Goal: Task Accomplishment & Management: Manage account settings

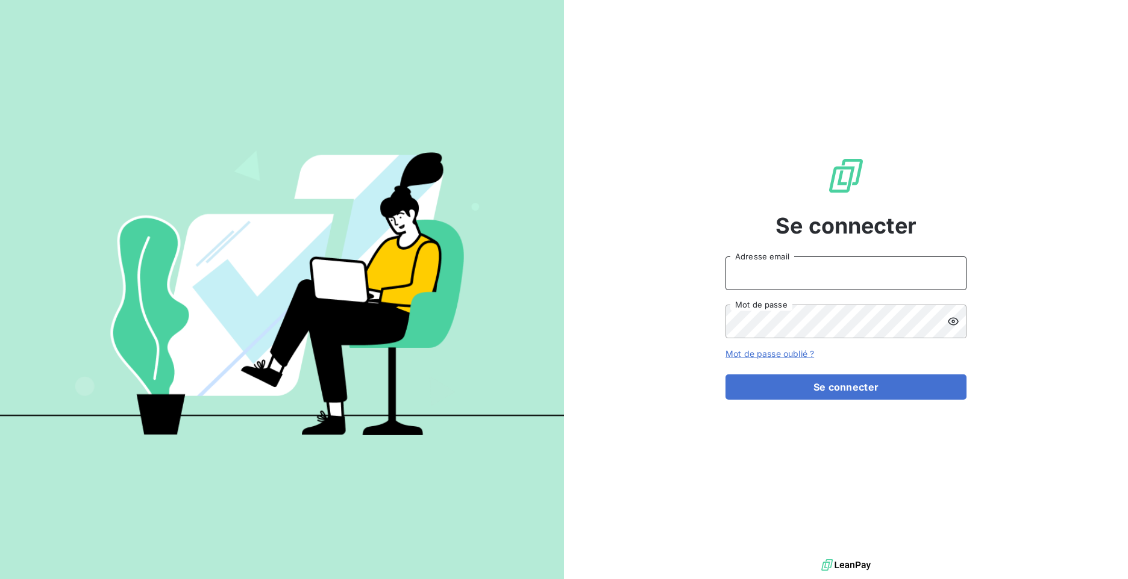
click at [758, 269] on input "Adresse email" at bounding box center [845, 274] width 241 height 34
type input "[EMAIL_ADDRESS][DOMAIN_NAME]"
click at [953, 320] on icon at bounding box center [953, 322] width 12 height 12
click at [725, 375] on button "Se connecter" at bounding box center [845, 387] width 241 height 25
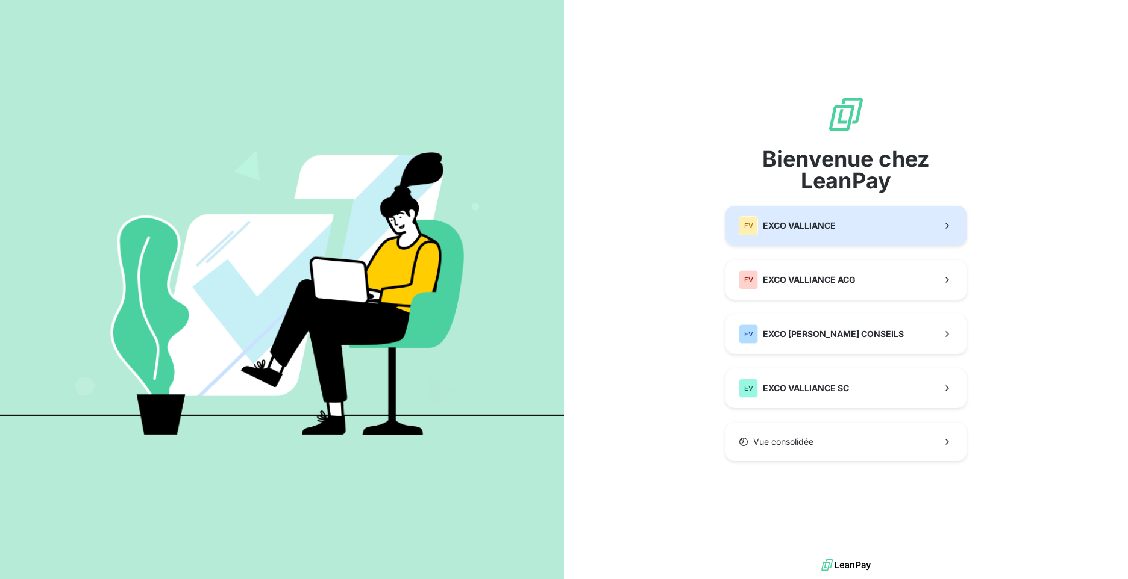
click at [834, 236] on div "EV EXCO VALLIANCE" at bounding box center [786, 225] width 97 height 19
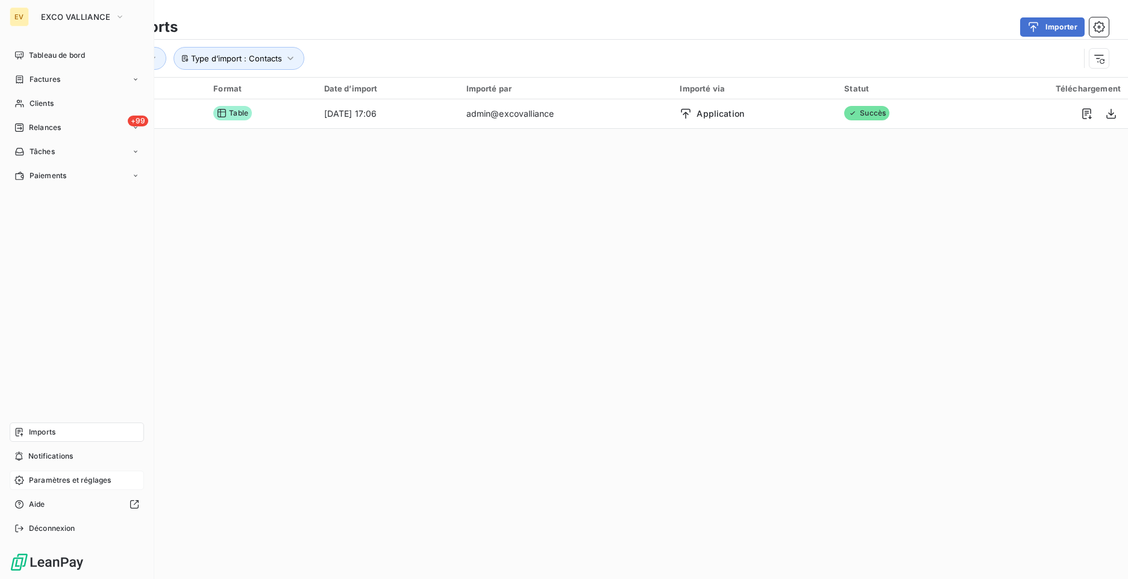
click at [36, 478] on span "Paramètres et réglages" at bounding box center [70, 480] width 82 height 11
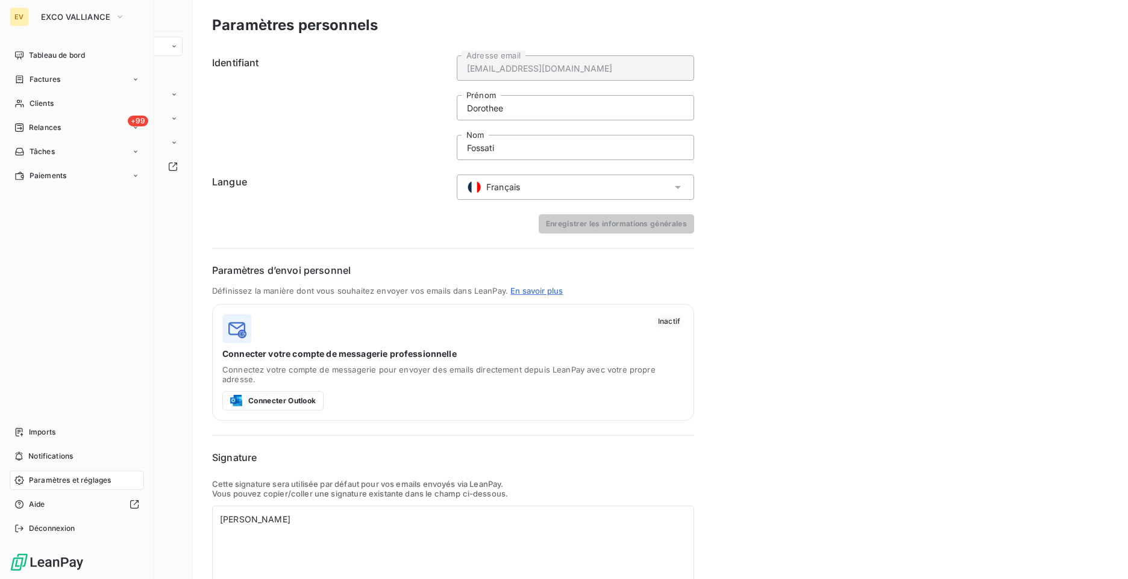
click at [18, 482] on icon at bounding box center [19, 481] width 10 height 10
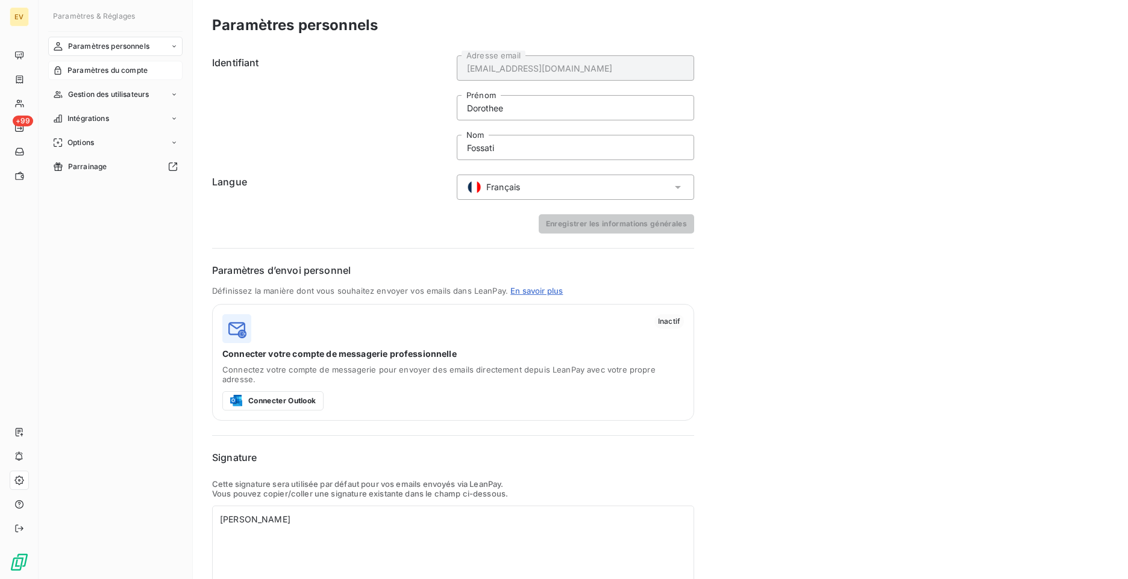
click at [122, 72] on span "Paramètres du compte" at bounding box center [107, 70] width 80 height 11
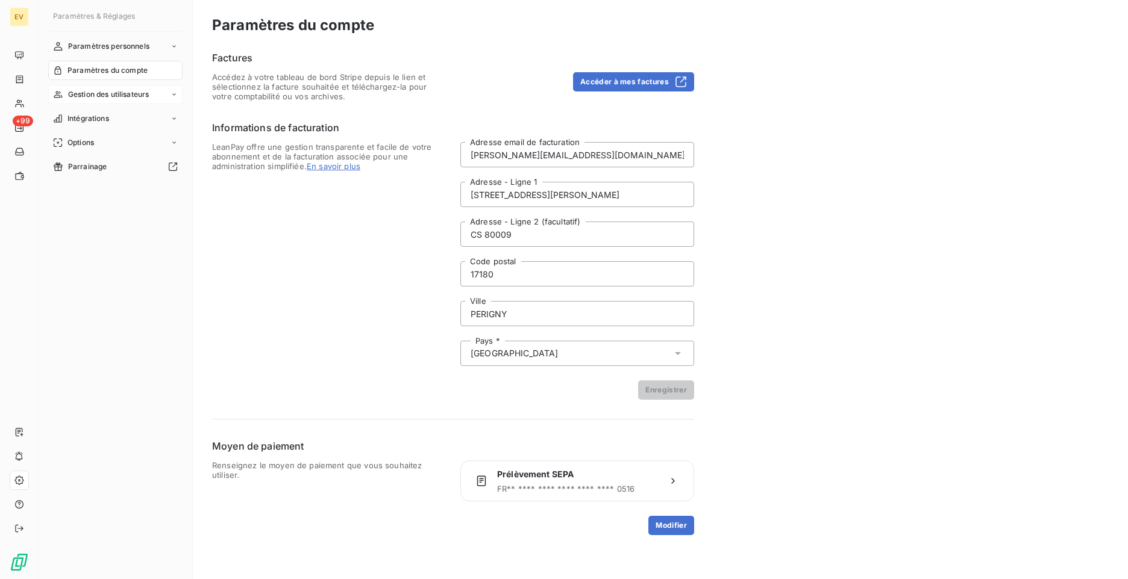
click at [118, 91] on span "Gestion des utilisateurs" at bounding box center [108, 94] width 81 height 11
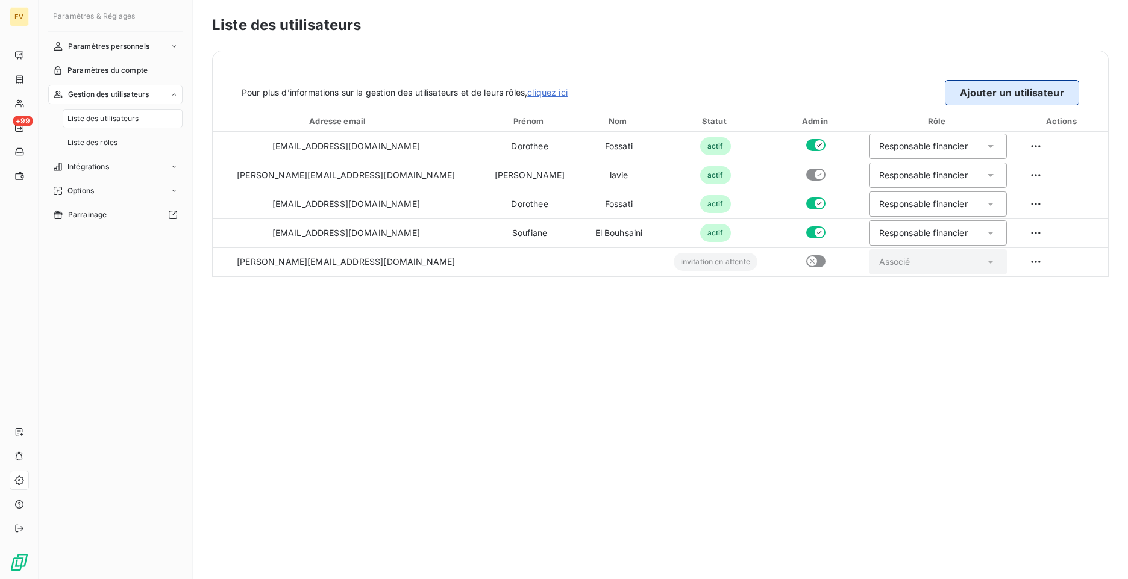
click at [984, 90] on button "Ajouter un utilisateur" at bounding box center [1011, 92] width 134 height 25
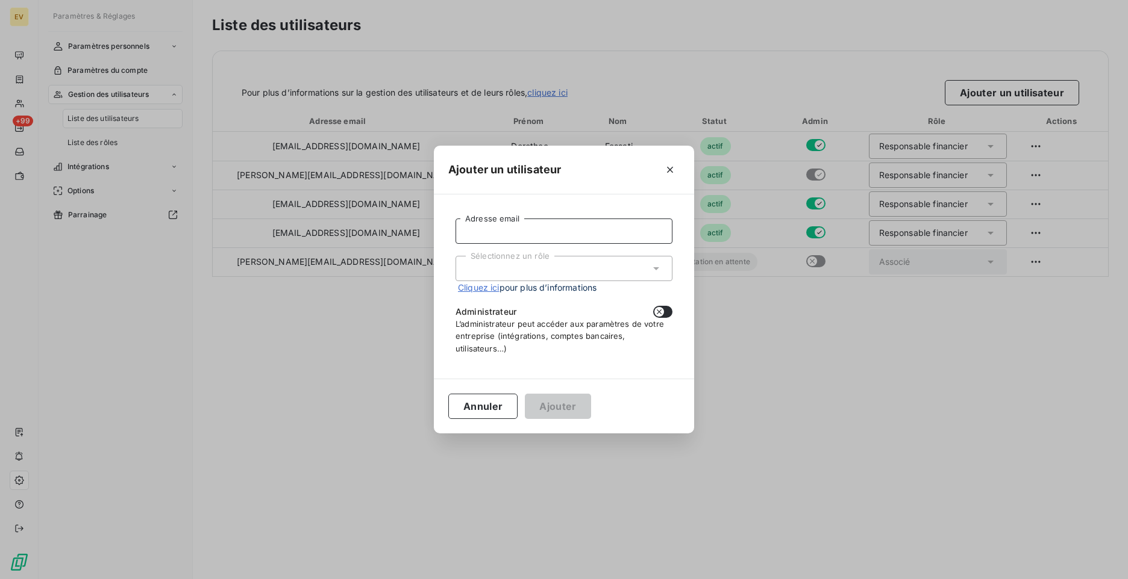
click at [490, 235] on input "Adresse email" at bounding box center [563, 231] width 217 height 25
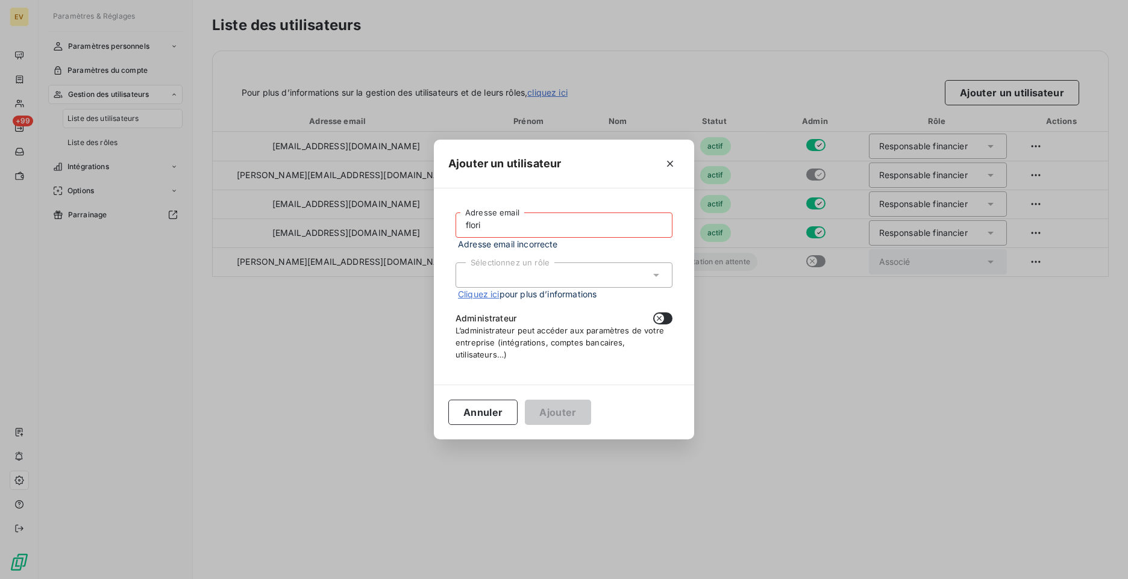
drag, startPoint x: 495, startPoint y: 225, endPoint x: 419, endPoint y: 224, distance: 76.5
click at [419, 224] on div "Ajouter un utilisateur flori Adresse email Adresse email incorrecte Sélectionne…" at bounding box center [564, 289] width 1128 height 579
paste input "[PERSON_NAME][EMAIL_ADDRESS][DOMAIN_NAME]"
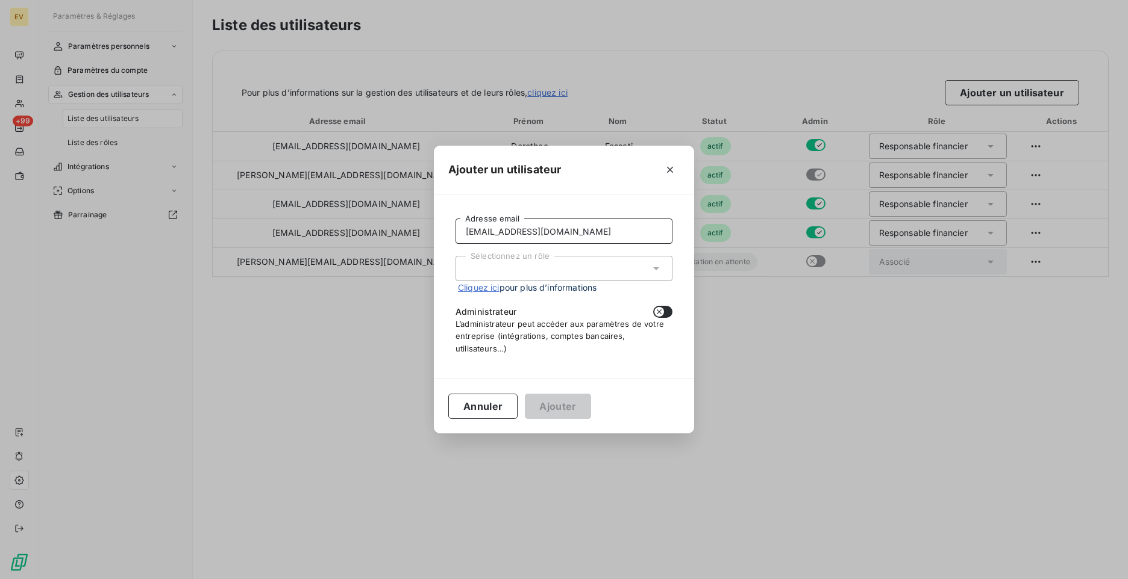
type input "[EMAIL_ADDRESS][DOMAIN_NAME]"
click at [612, 267] on div "Sélectionnez un rôle" at bounding box center [563, 268] width 217 height 25
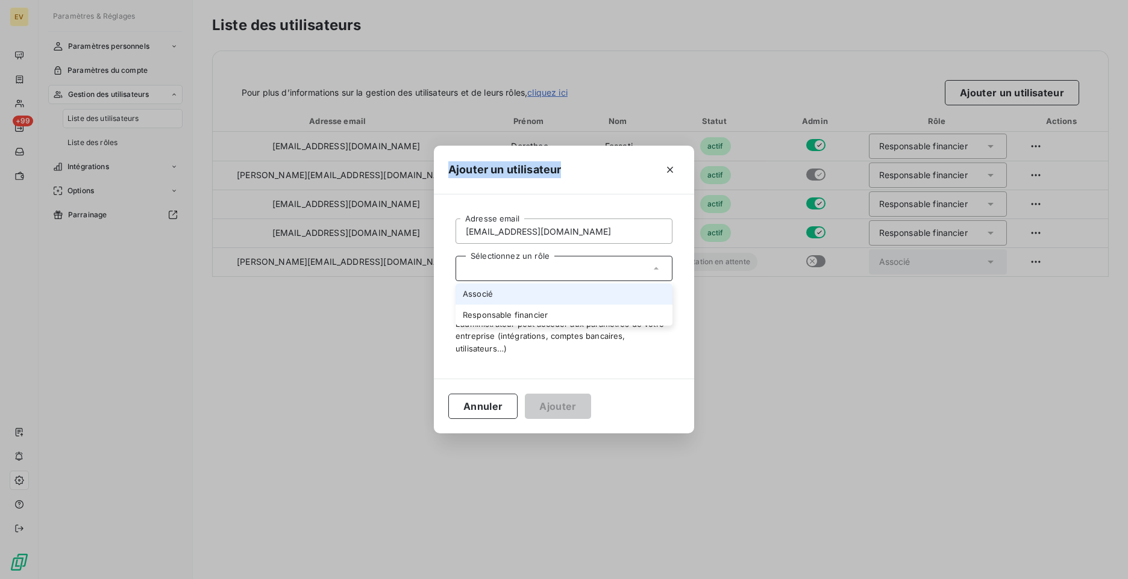
drag, startPoint x: 569, startPoint y: 161, endPoint x: 414, endPoint y: 193, distance: 158.2
click at [414, 193] on div "Ajouter un utilisateur [EMAIL_ADDRESS][DOMAIN_NAME] Adresse email Sélectionnez …" at bounding box center [564, 289] width 1128 height 579
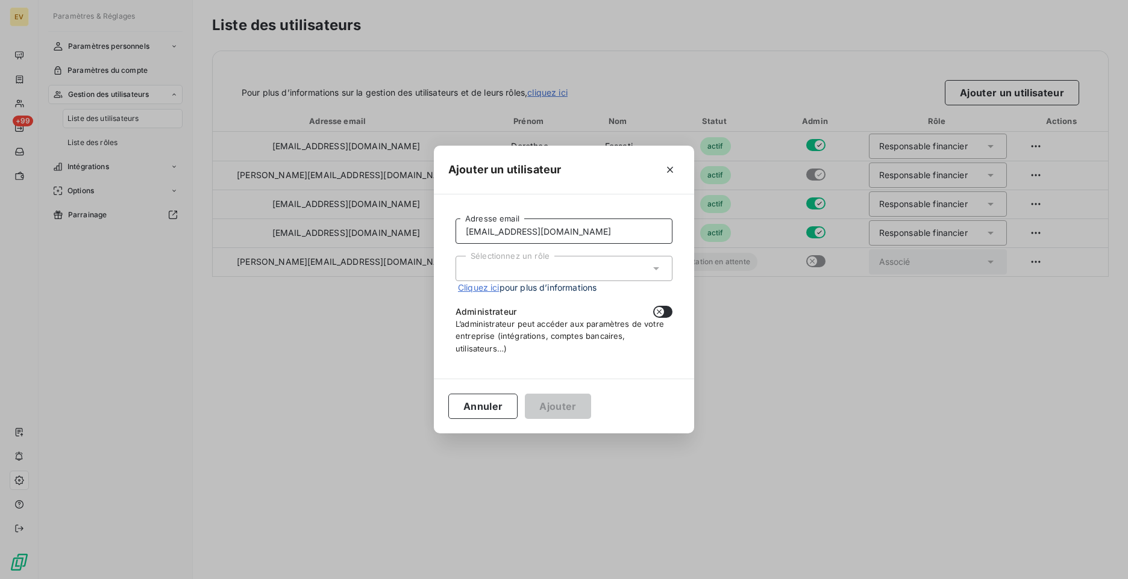
drag, startPoint x: 599, startPoint y: 233, endPoint x: 408, endPoint y: 230, distance: 190.4
click at [408, 230] on div "Ajouter un utilisateur [EMAIL_ADDRESS][DOMAIN_NAME] Adresse email Sélectionnez …" at bounding box center [564, 289] width 1128 height 579
click at [669, 172] on icon "button" at bounding box center [670, 170] width 12 height 12
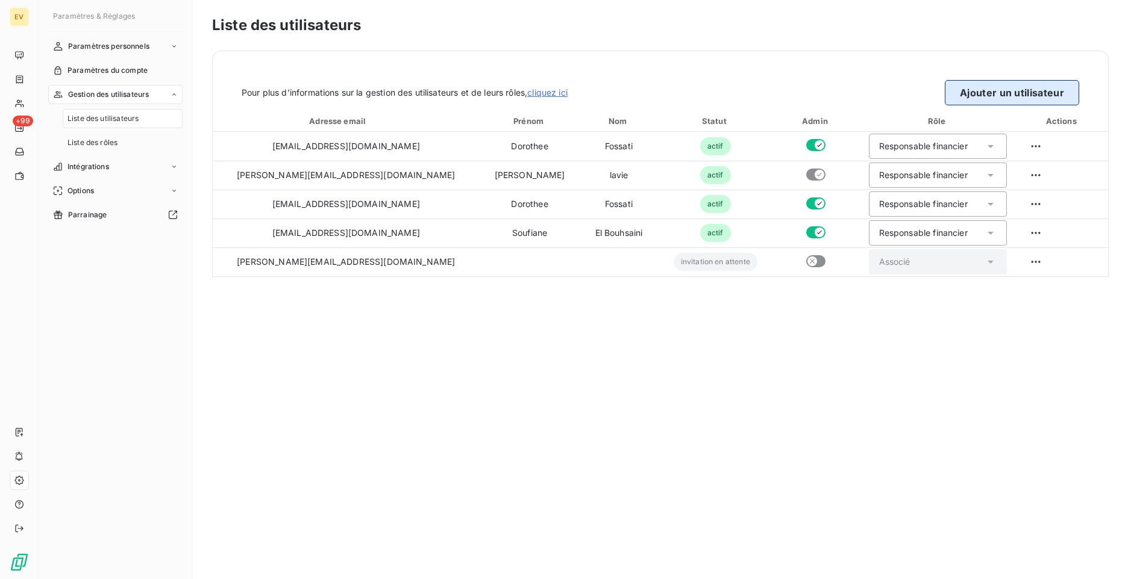
click at [996, 96] on button "Ajouter un utilisateur" at bounding box center [1011, 92] width 134 height 25
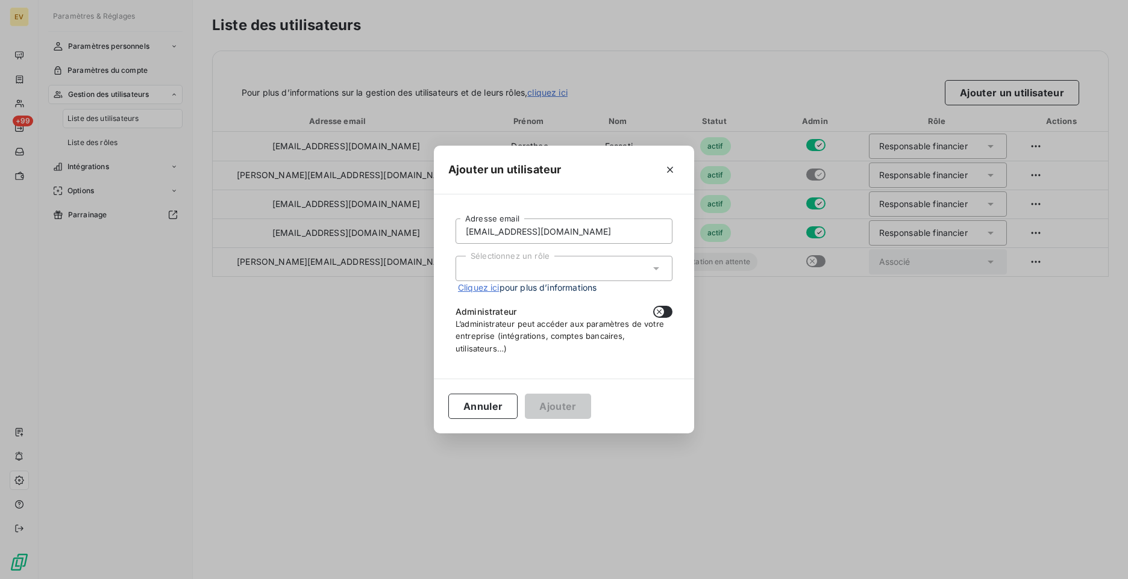
drag, startPoint x: 507, startPoint y: 229, endPoint x: 491, endPoint y: 272, distance: 46.3
click at [491, 272] on div "Sélectionnez un rôle" at bounding box center [563, 268] width 217 height 25
click at [534, 295] on li "Associé" at bounding box center [563, 294] width 217 height 21
click at [671, 313] on button "button" at bounding box center [662, 312] width 19 height 12
checkbox input "true"
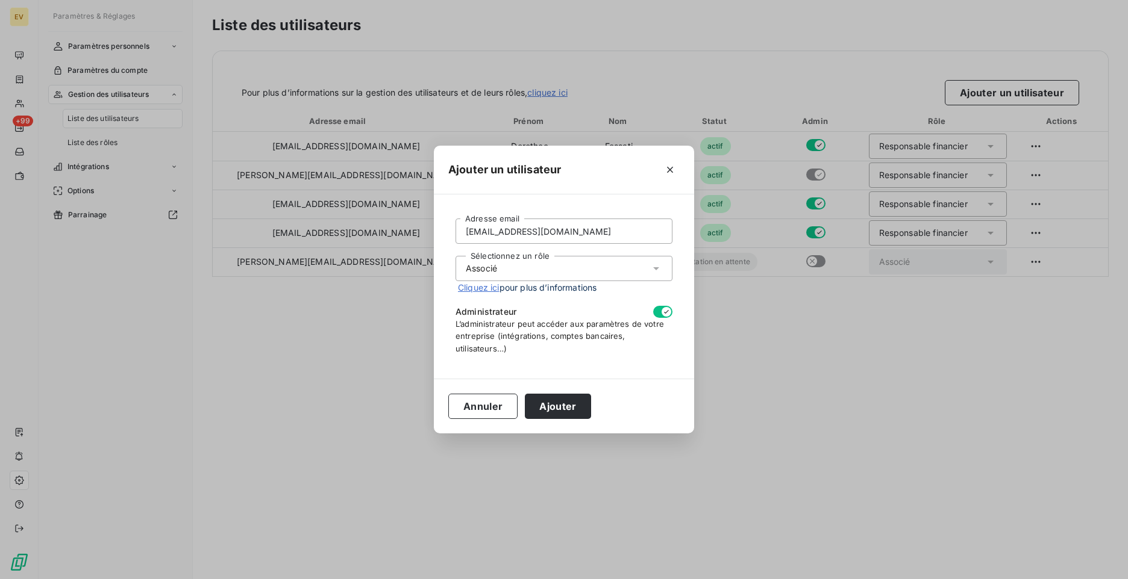
click at [492, 289] on link "Cliquez ici" at bounding box center [479, 288] width 42 height 10
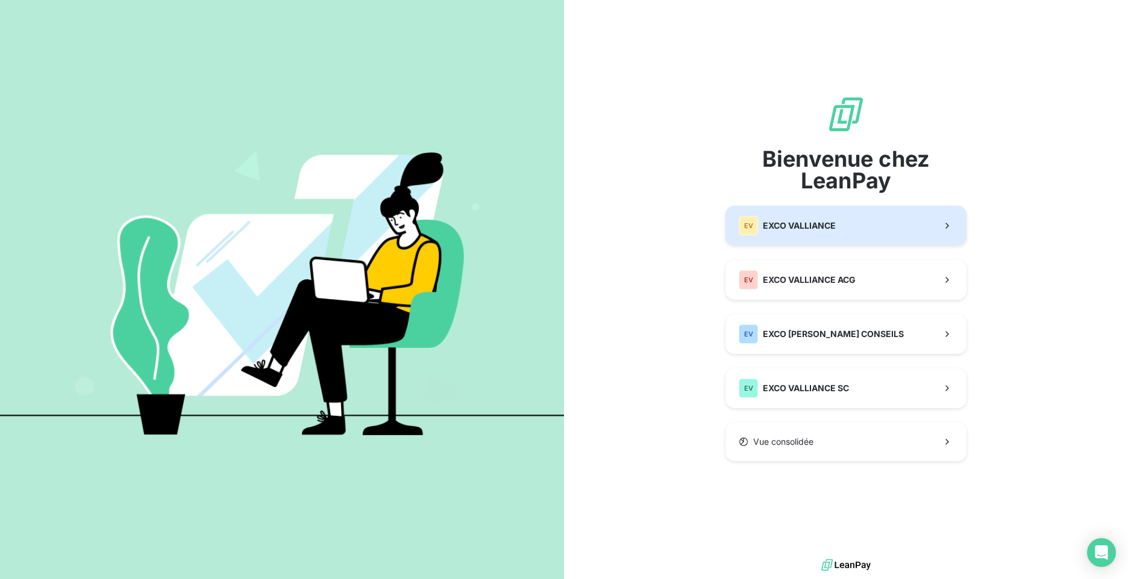
click at [797, 229] on span "EXCO VALLIANCE" at bounding box center [799, 226] width 73 height 12
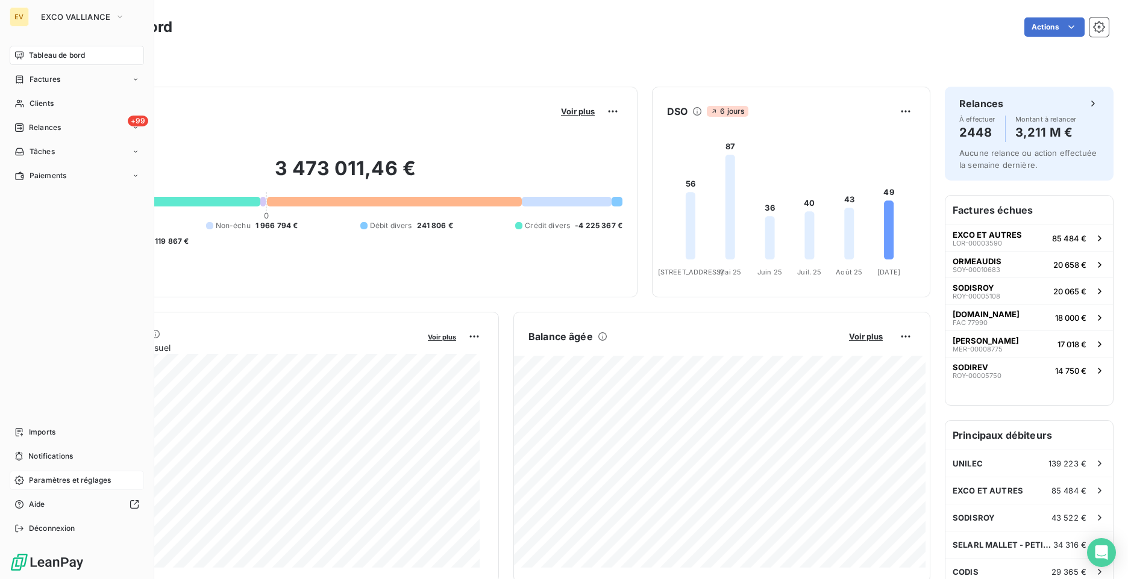
click at [33, 481] on span "Paramètres et réglages" at bounding box center [70, 480] width 82 height 11
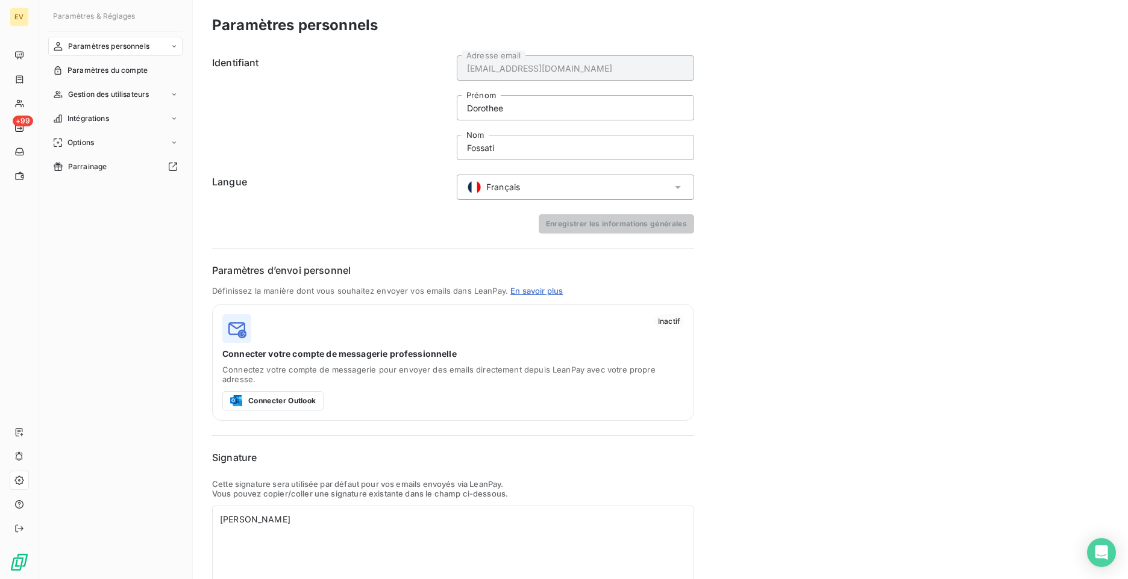
scroll to position [52, 0]
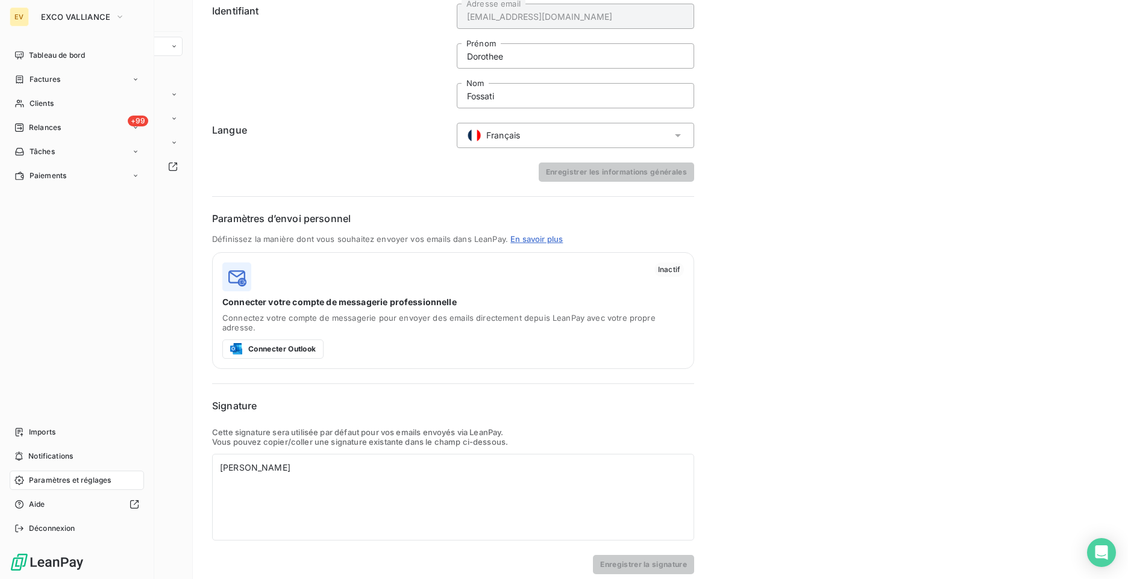
click at [50, 479] on span "Paramètres et réglages" at bounding box center [70, 480] width 82 height 11
click at [21, 16] on div "EV" at bounding box center [19, 16] width 19 height 19
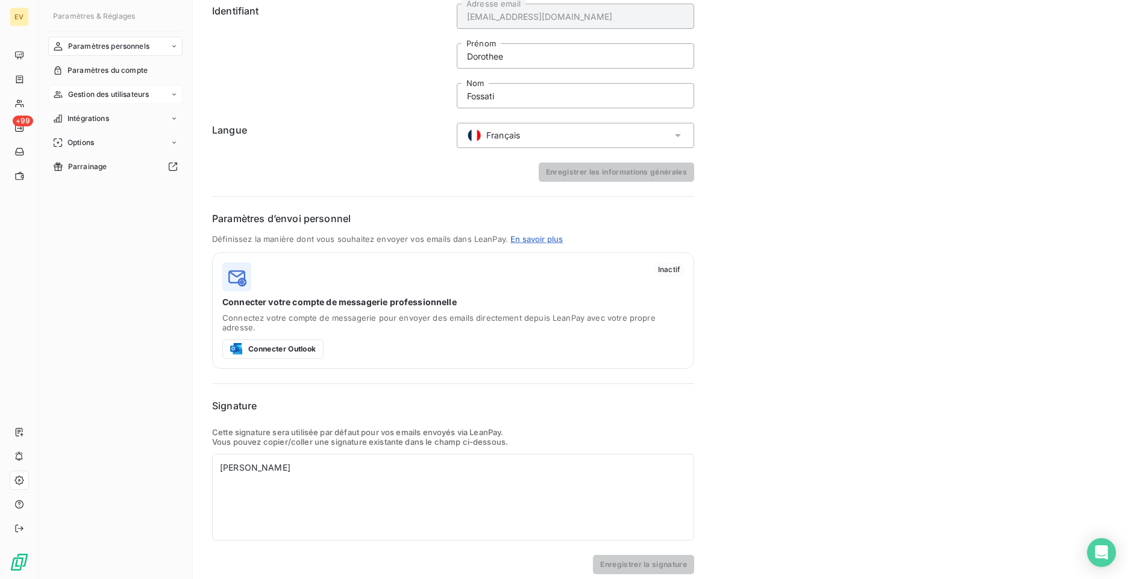
click at [139, 88] on div "Gestion des utilisateurs" at bounding box center [115, 94] width 134 height 19
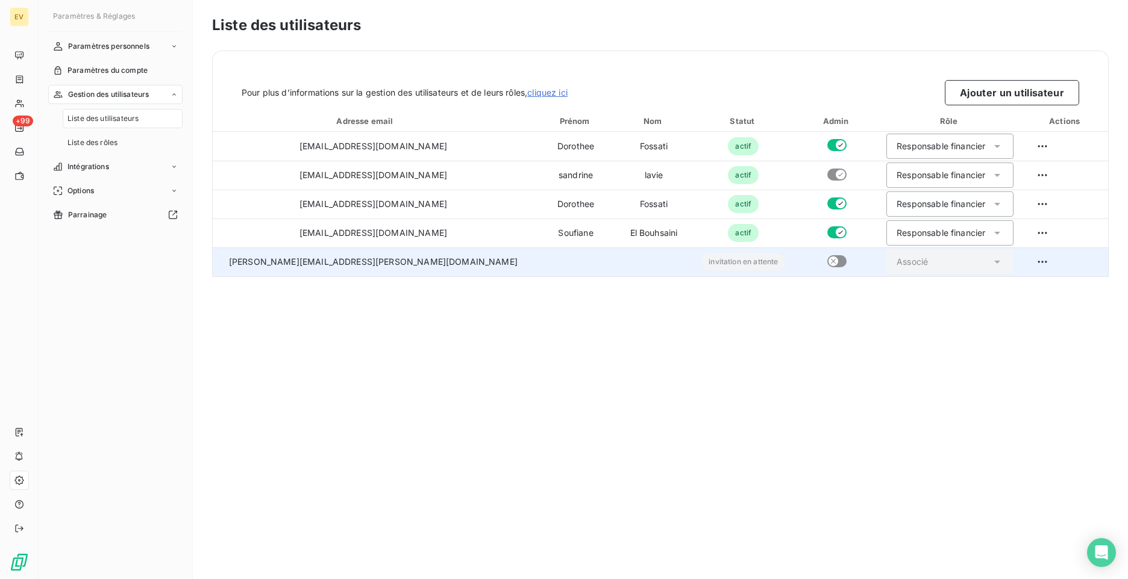
click at [311, 267] on td "[PERSON_NAME][EMAIL_ADDRESS][DOMAIN_NAME]" at bounding box center [373, 262] width 321 height 29
click at [701, 264] on span "invitation en attente" at bounding box center [743, 262] width 84 height 18
click at [1028, 260] on html "EV +99 Paramètres & Réglages Paramètres personnels Paramètres du compte Gestion…" at bounding box center [564, 289] width 1128 height 579
click at [989, 336] on div "Définir comme propriétaire du compte" at bounding box center [1023, 331] width 225 height 19
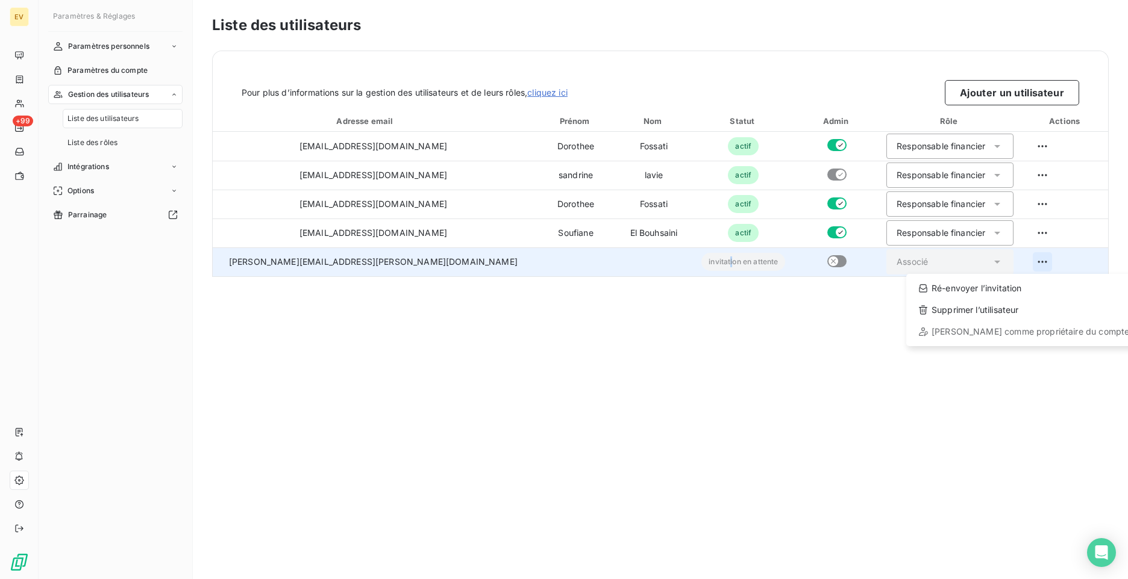
click at [1028, 265] on html "EV +99 Paramètres & Réglages Paramètres personnels Paramètres du compte Gestion…" at bounding box center [564, 289] width 1128 height 579
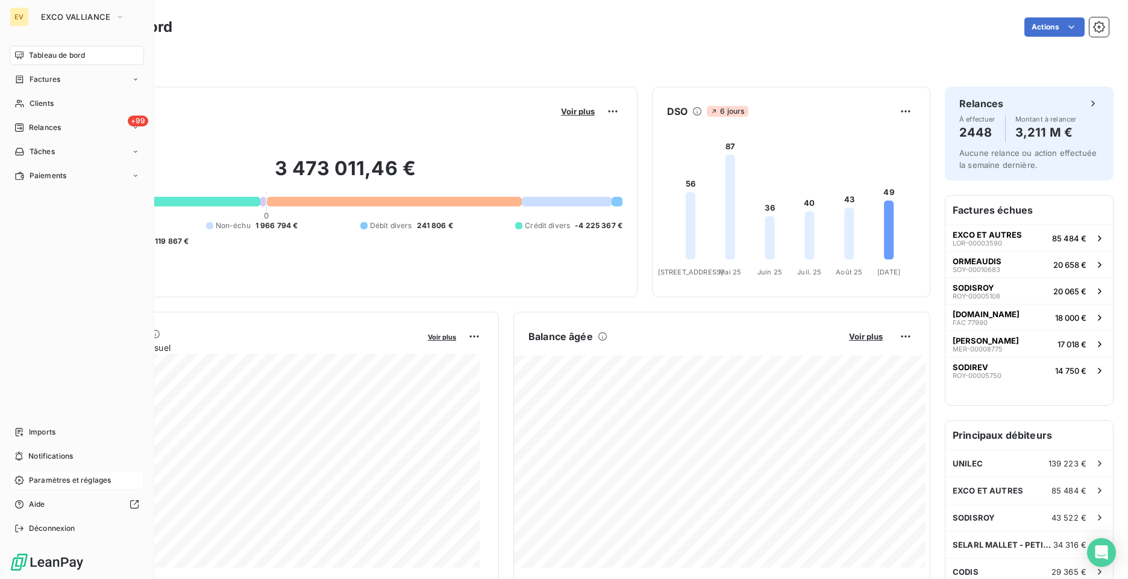
click at [10, 21] on div "EV" at bounding box center [19, 16] width 19 height 19
click at [42, 104] on span "Clients" at bounding box center [42, 103] width 24 height 11
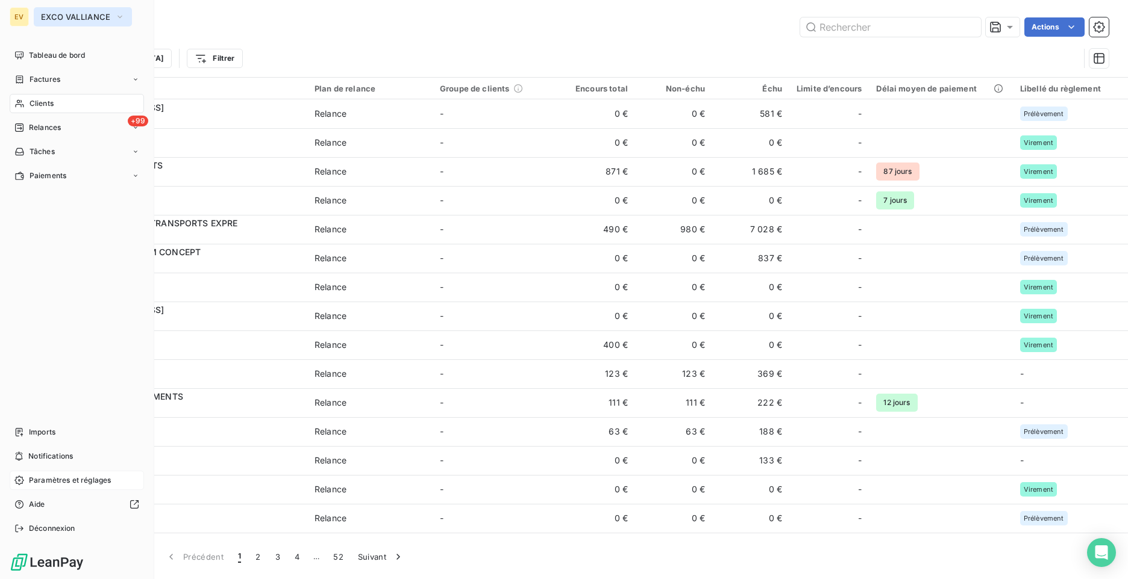
click at [74, 13] on span "EXCO VALLIANCE" at bounding box center [75, 17] width 69 height 10
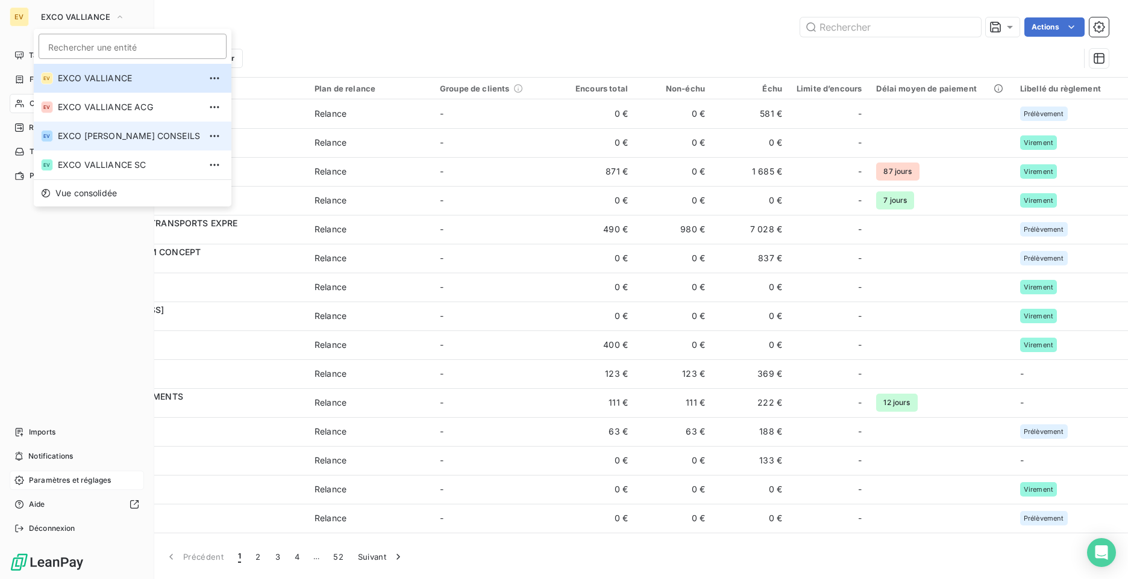
click at [79, 140] on span "EXCO [PERSON_NAME] CONSEILS" at bounding box center [129, 136] width 142 height 12
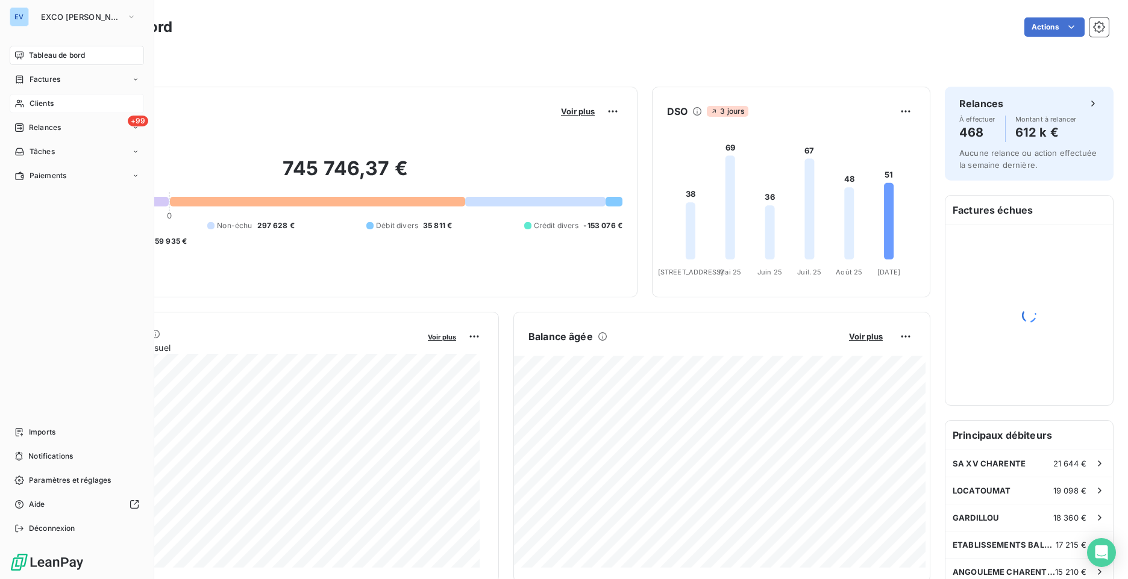
click at [48, 102] on span "Clients" at bounding box center [42, 103] width 24 height 11
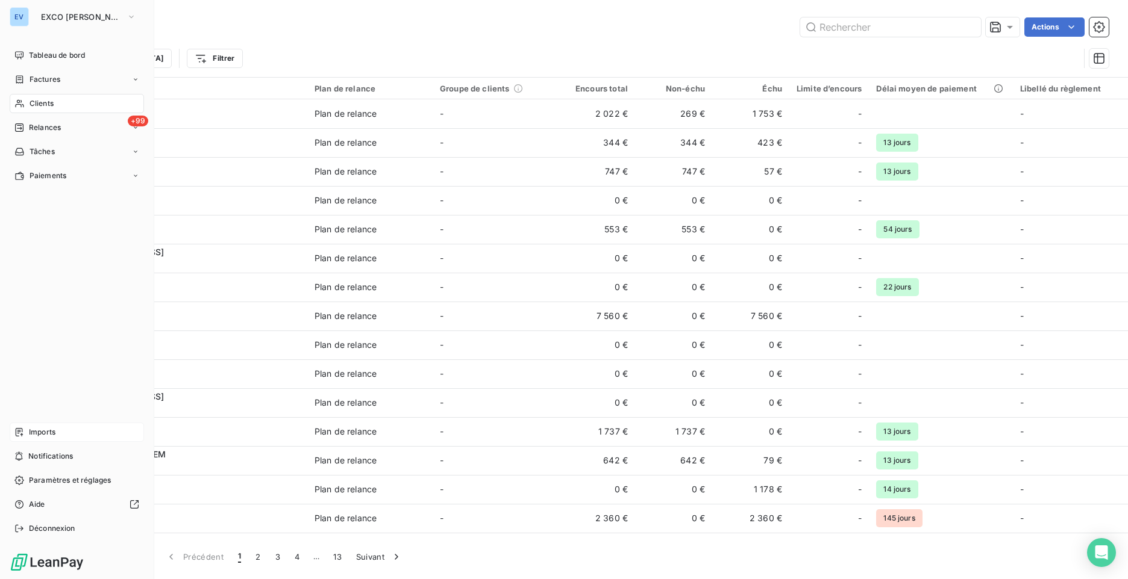
click at [27, 438] on div "Imports" at bounding box center [77, 432] width 134 height 19
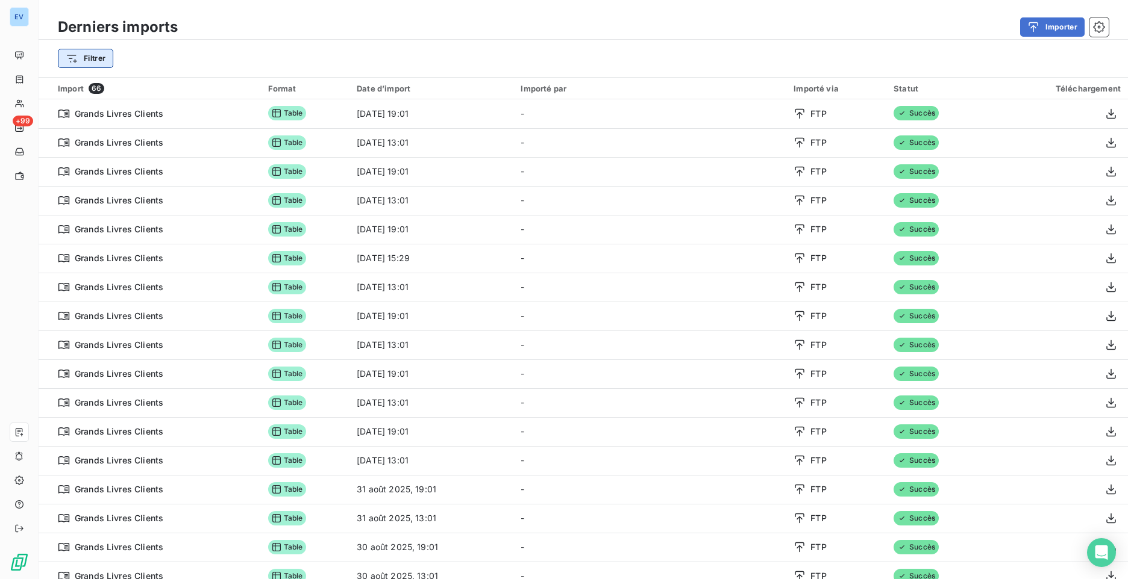
click at [94, 57] on html "EV +99 Derniers imports Importer Filtrer Import 66 Format Date d’import Importé…" at bounding box center [564, 289] width 1128 height 579
click at [111, 92] on input "Rechercher et sélectionner" at bounding box center [146, 91] width 152 height 25
type input "contacts"
click at [81, 60] on html "EV +99 Derniers imports Importer Filtrer Import 66 Format Date d’import Importé…" at bounding box center [564, 289] width 1128 height 579
click at [83, 66] on html "EV +99 Derniers imports Importer Filtrer Import 66 Format Date d’import Importé…" at bounding box center [564, 289] width 1128 height 579
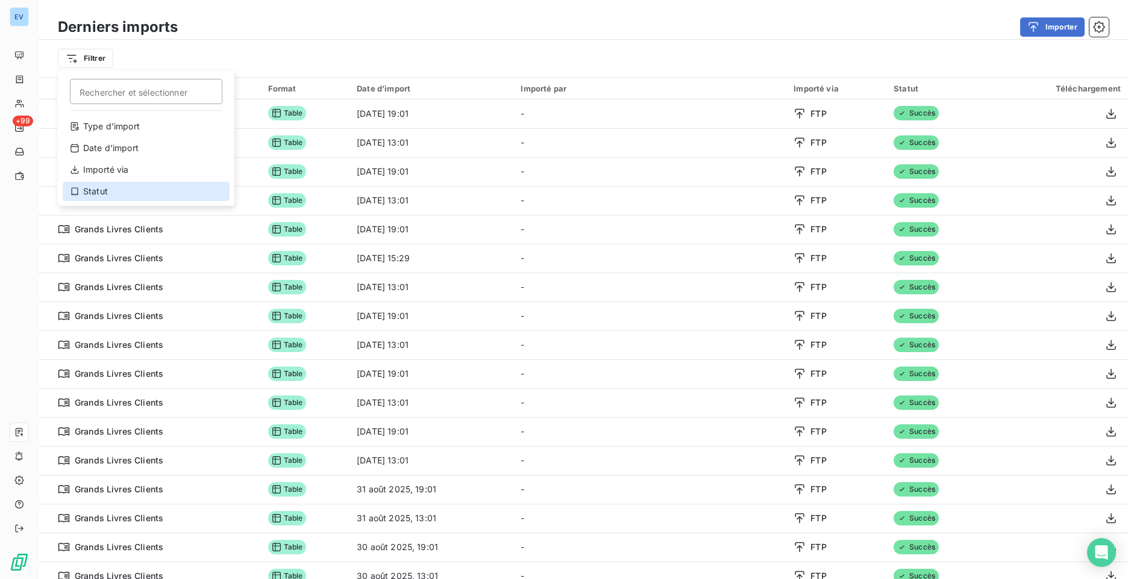
click at [102, 189] on div "Statut" at bounding box center [146, 191] width 167 height 19
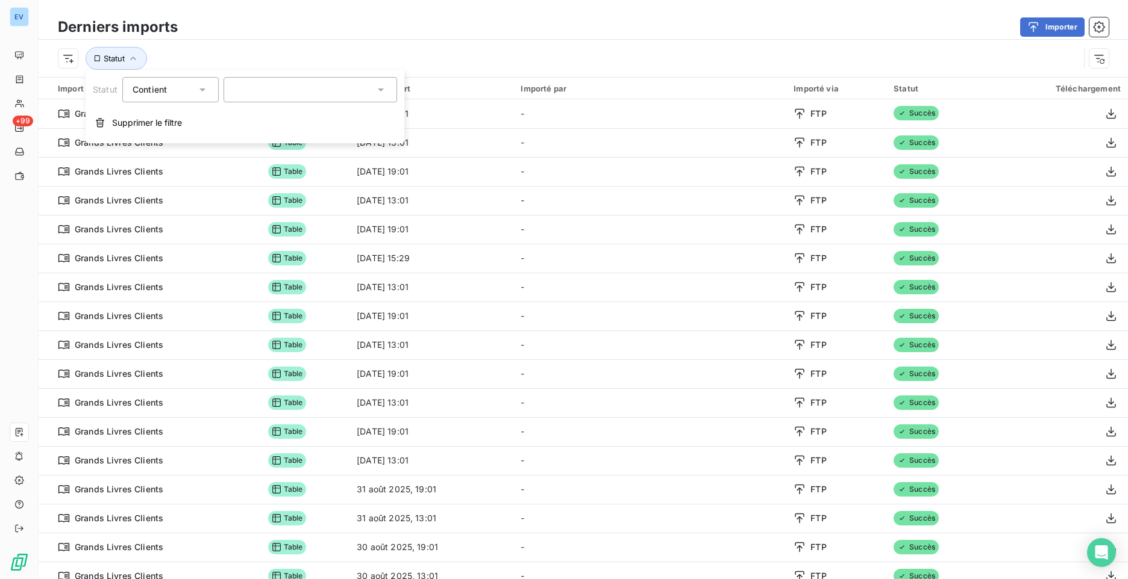
click at [318, 84] on div at bounding box center [309, 89] width 173 height 25
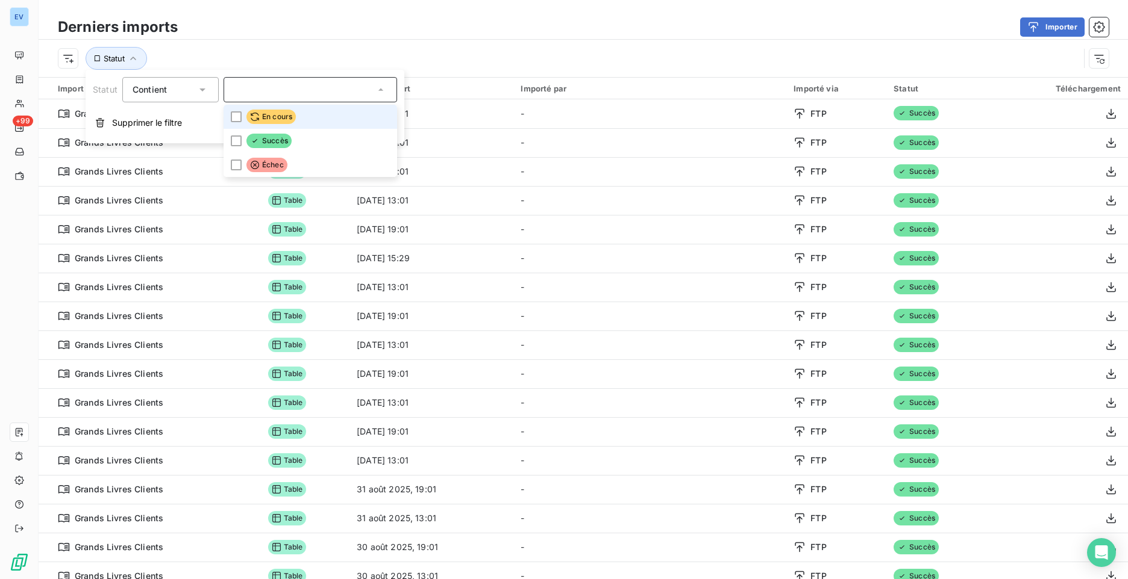
click at [319, 84] on div at bounding box center [309, 89] width 173 height 25
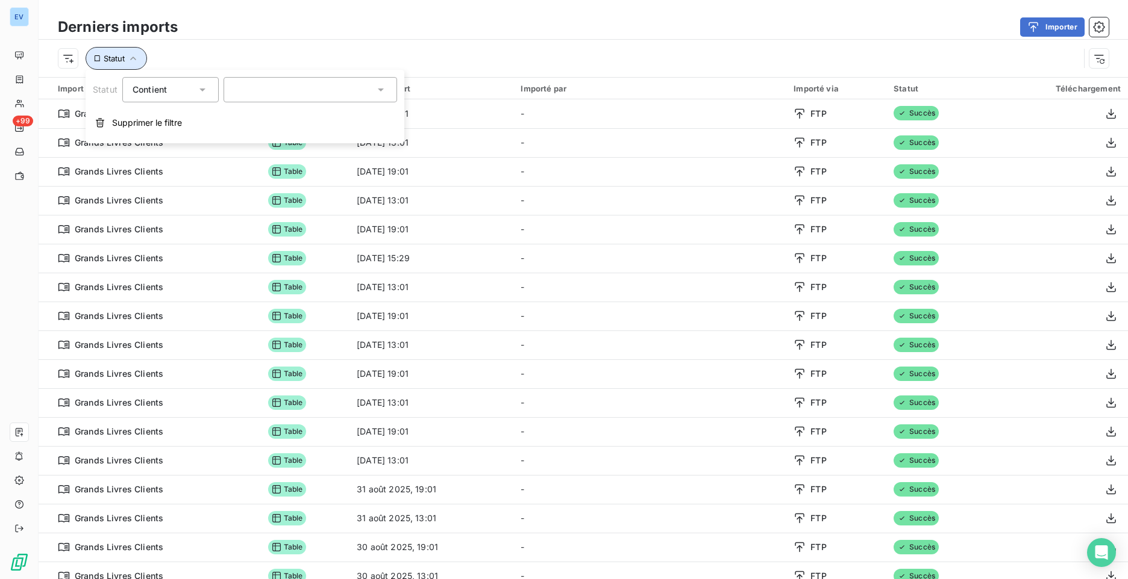
click at [128, 61] on icon "button" at bounding box center [133, 58] width 12 height 12
click at [126, 61] on button "Statut" at bounding box center [116, 58] width 61 height 23
click at [62, 63] on html "EV +99 Derniers imports Importer Statut Import 66 Format Date d’import Importé …" at bounding box center [564, 289] width 1128 height 579
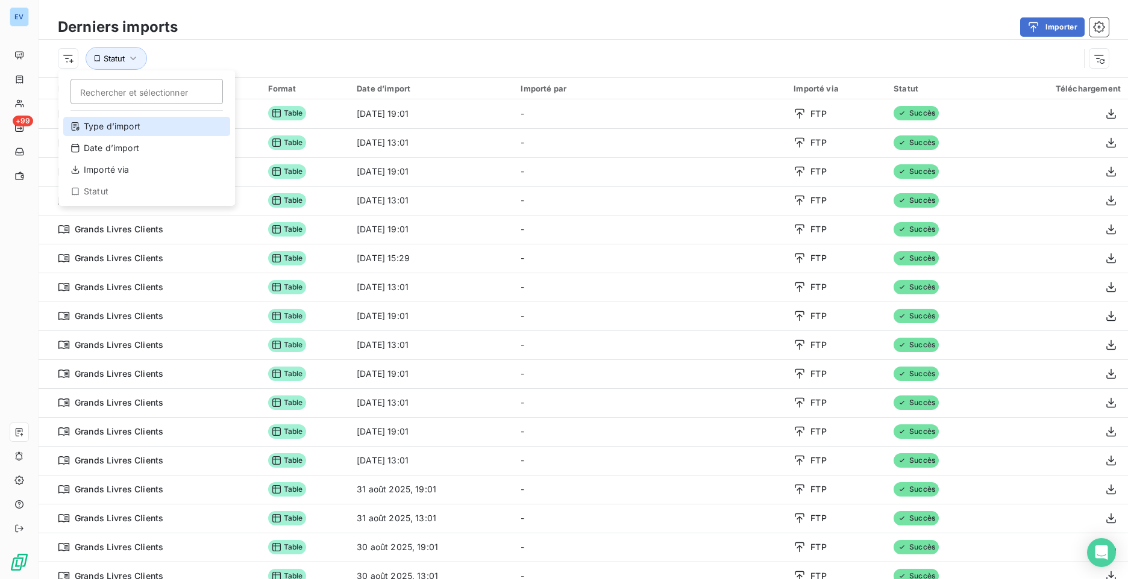
click at [115, 131] on div "Type d’import" at bounding box center [146, 126] width 167 height 19
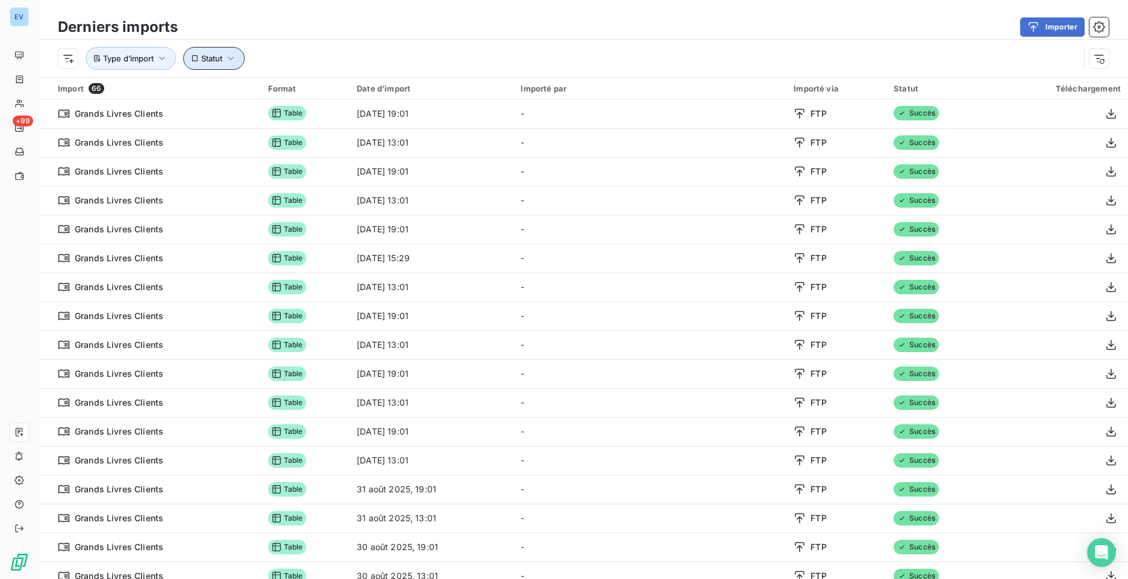
click at [228, 60] on icon "button" at bounding box center [231, 58] width 12 height 12
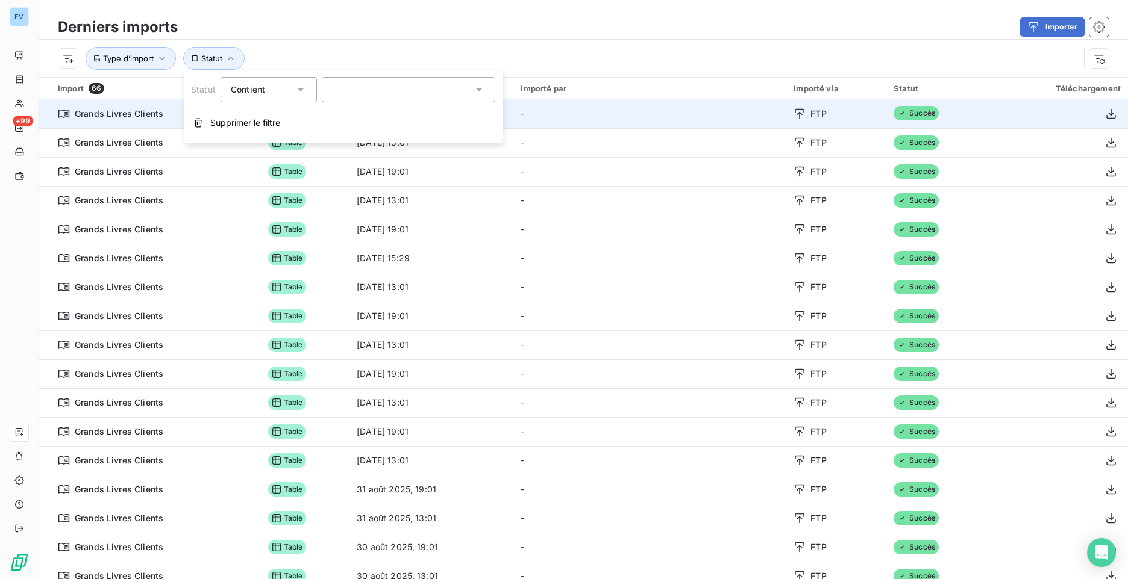
drag, startPoint x: 246, startPoint y: 117, endPoint x: 239, endPoint y: 112, distance: 9.0
click at [247, 118] on span "Supprimer le filtre" at bounding box center [245, 123] width 70 height 12
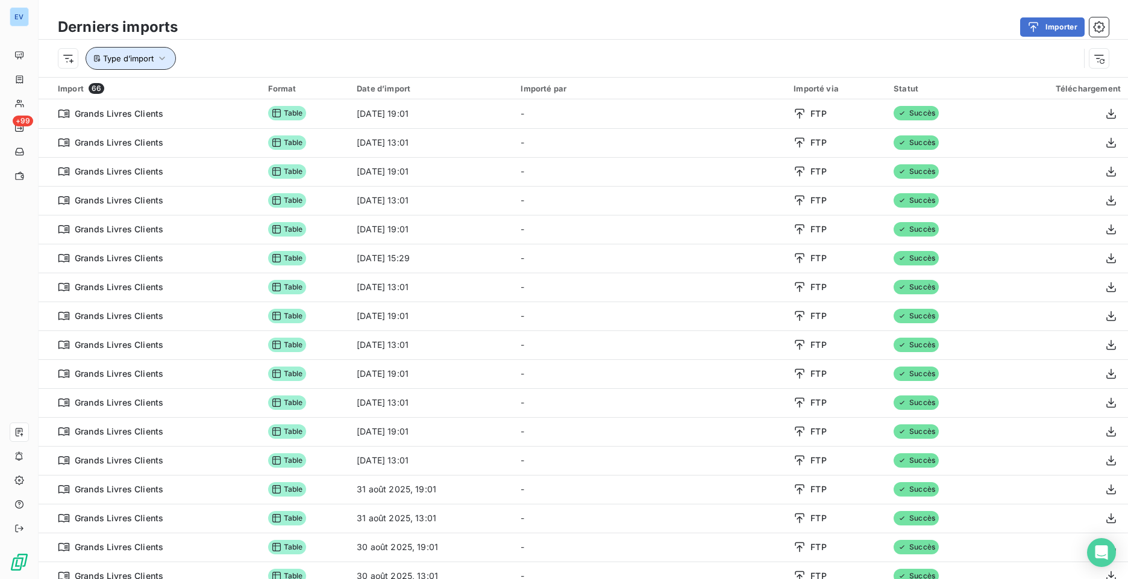
click at [159, 60] on icon "button" at bounding box center [162, 58] width 12 height 12
click at [431, 31] on div "Importer" at bounding box center [650, 26] width 916 height 19
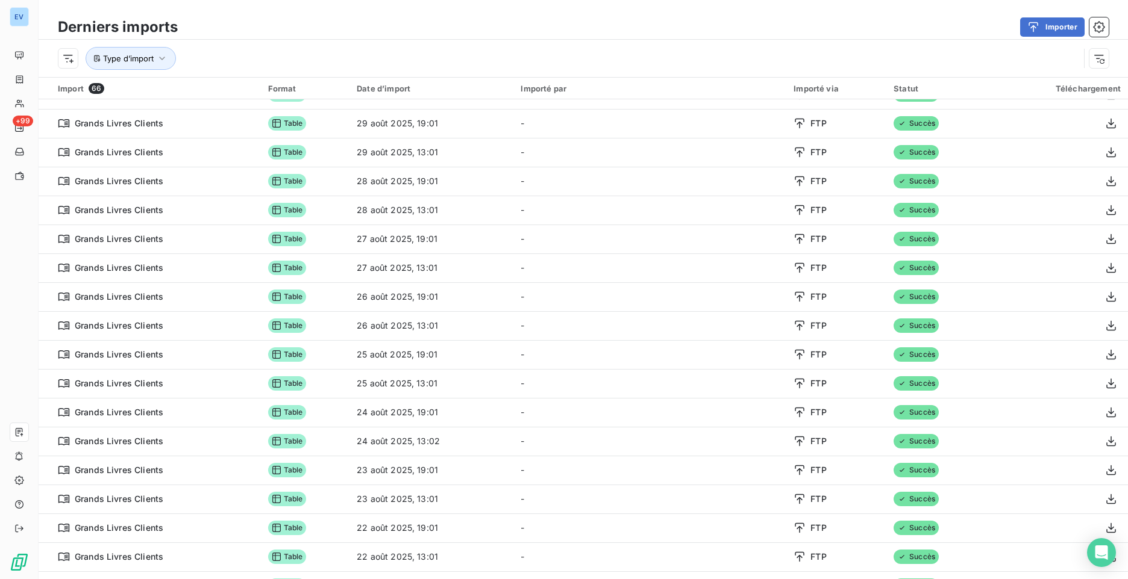
scroll to position [783, 0]
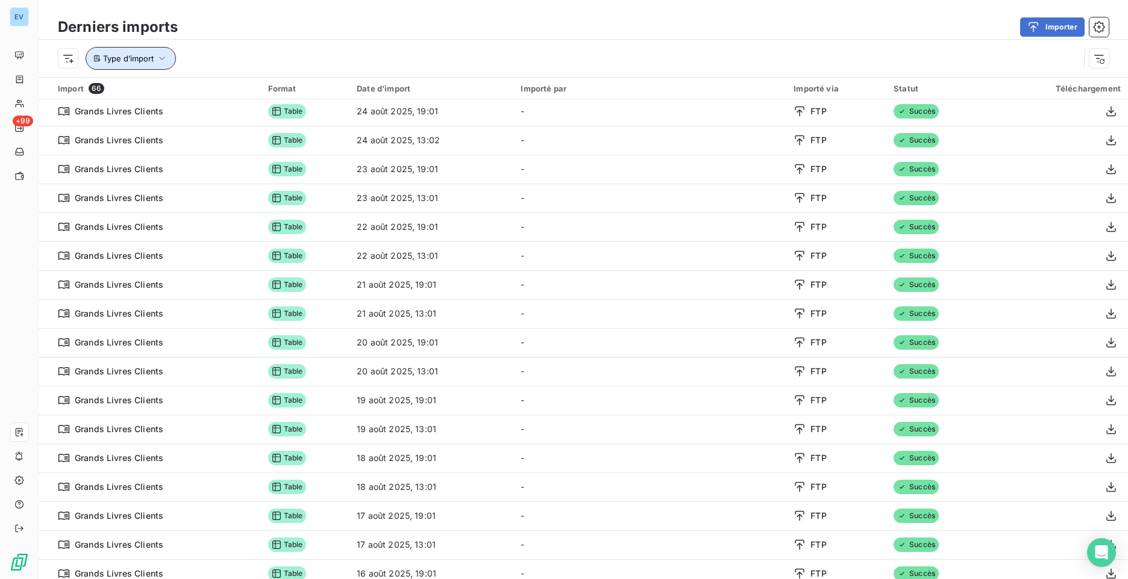
click at [112, 54] on span "Type d’import" at bounding box center [128, 59] width 51 height 10
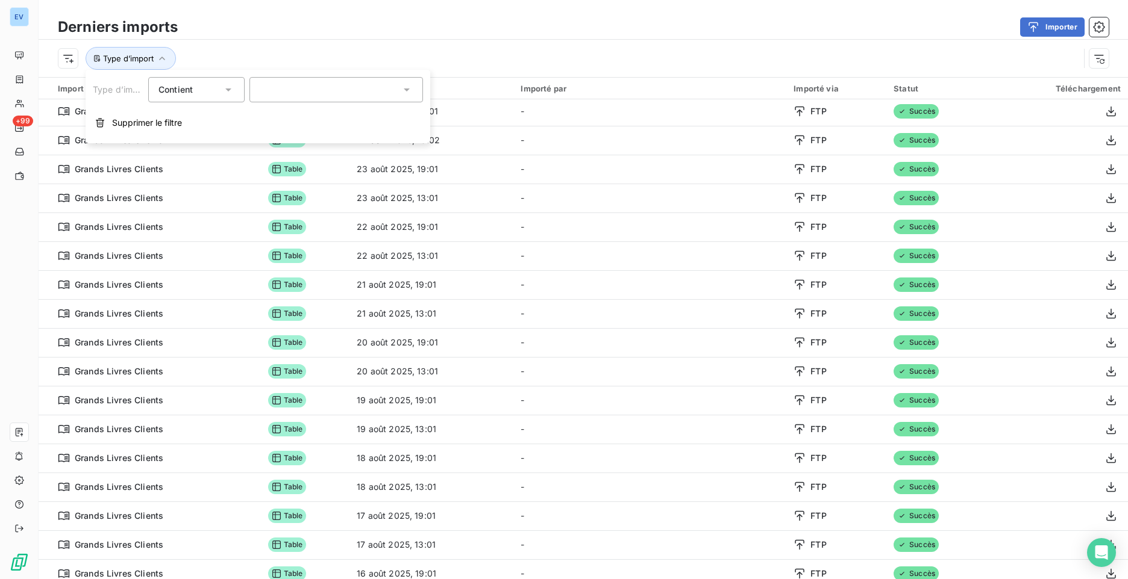
click at [352, 90] on div at bounding box center [335, 89] width 173 height 25
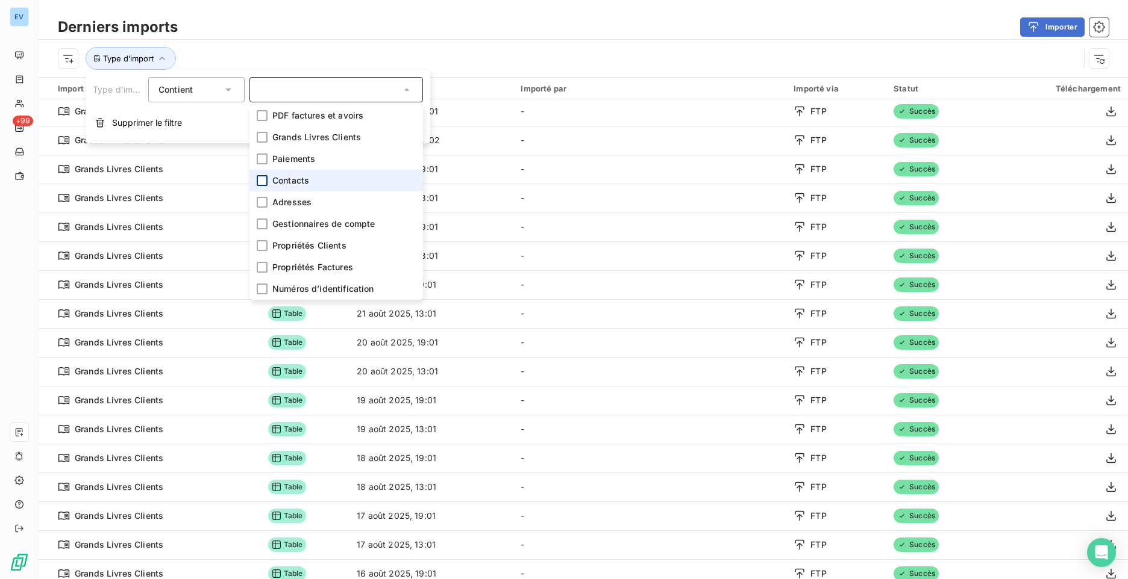
click at [266, 184] on div at bounding box center [262, 180] width 11 height 11
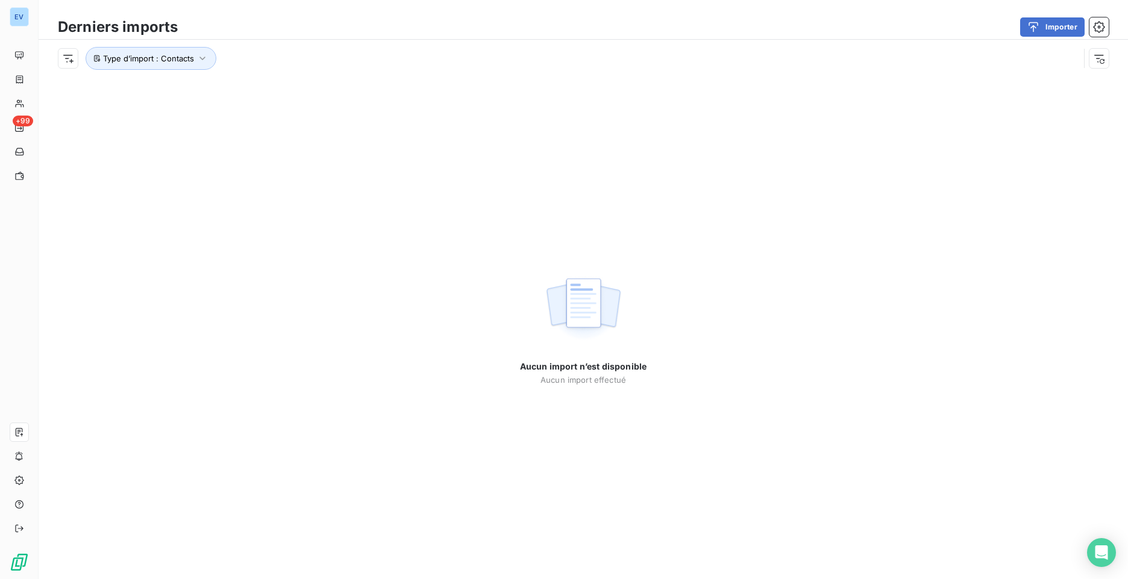
click at [552, 241] on div "Aucun import n’est disponible Aucun import effectué" at bounding box center [583, 328] width 1089 height 502
click at [70, 61] on html "EV +99 Derniers imports Importer Rechercher et sélectionner Type d’import Date …" at bounding box center [564, 289] width 1128 height 579
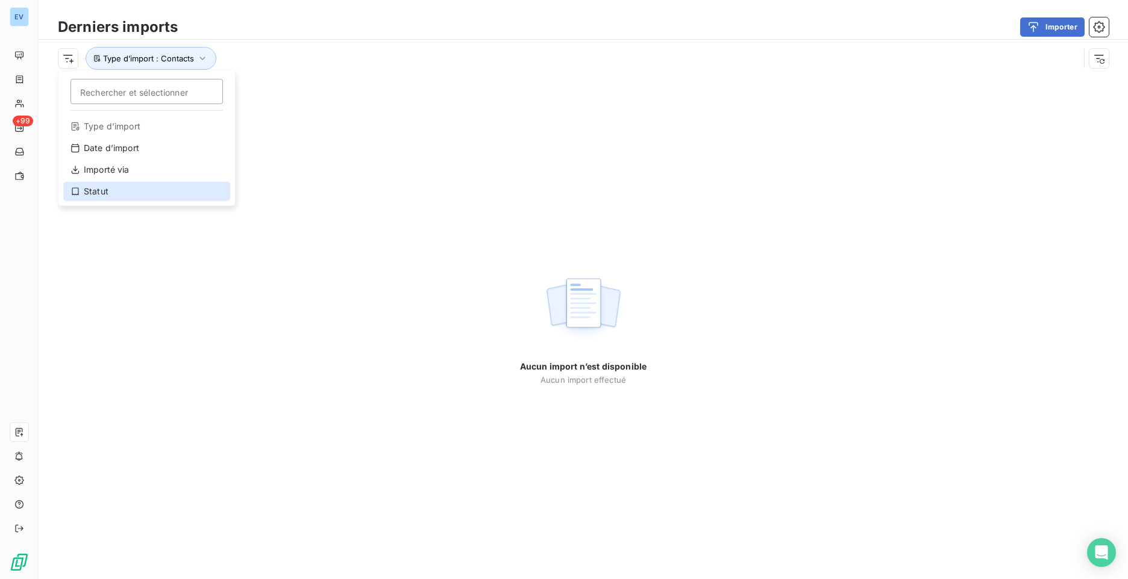
click at [87, 193] on div "Statut" at bounding box center [146, 191] width 167 height 19
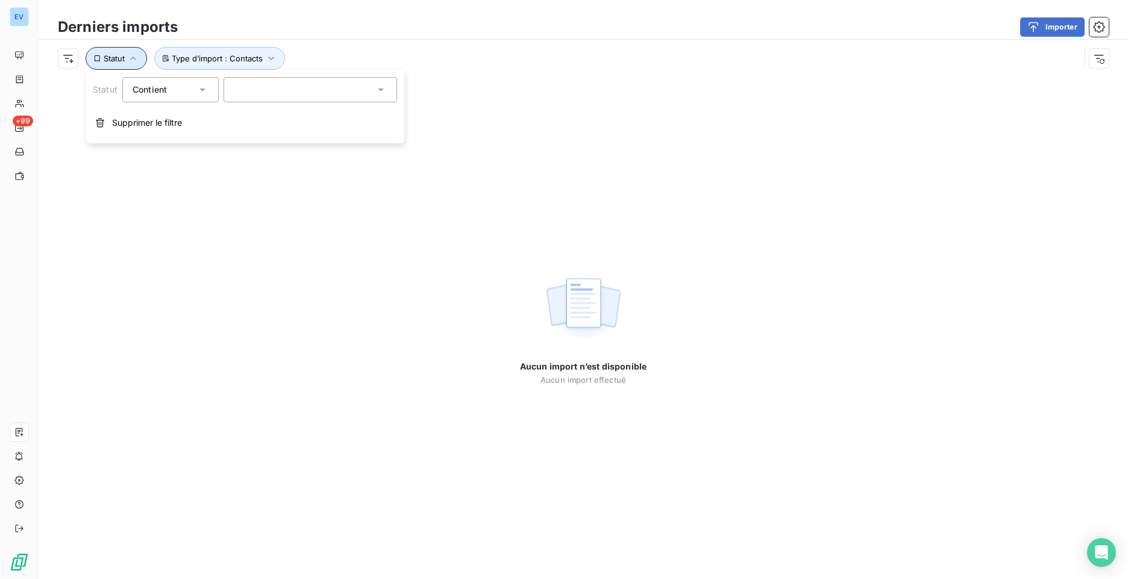
click at [111, 52] on button "Statut" at bounding box center [116, 58] width 61 height 23
click at [63, 59] on html "EV +99 Derniers imports Importer Type d’import : Contacts Statut Aucun import n…" at bounding box center [564, 289] width 1128 height 579
click at [270, 57] on html "EV +99 Derniers imports Importer Type d’import : Contacts Statut Aucun import n…" at bounding box center [564, 289] width 1128 height 579
click at [270, 57] on icon "button" at bounding box center [271, 58] width 12 height 12
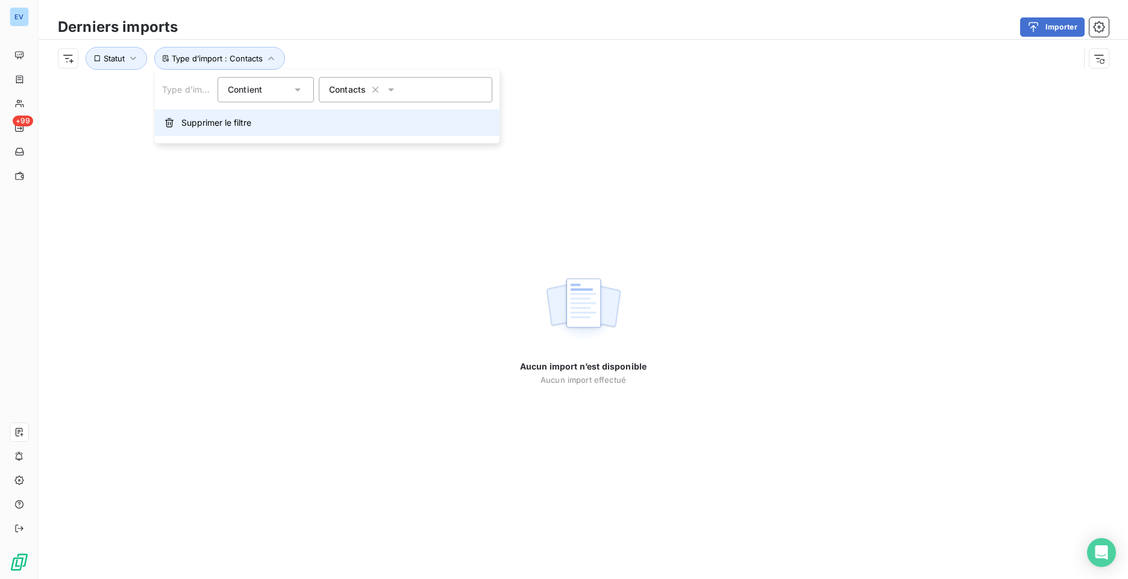
click at [214, 126] on span "Supprimer le filtre" at bounding box center [216, 123] width 70 height 12
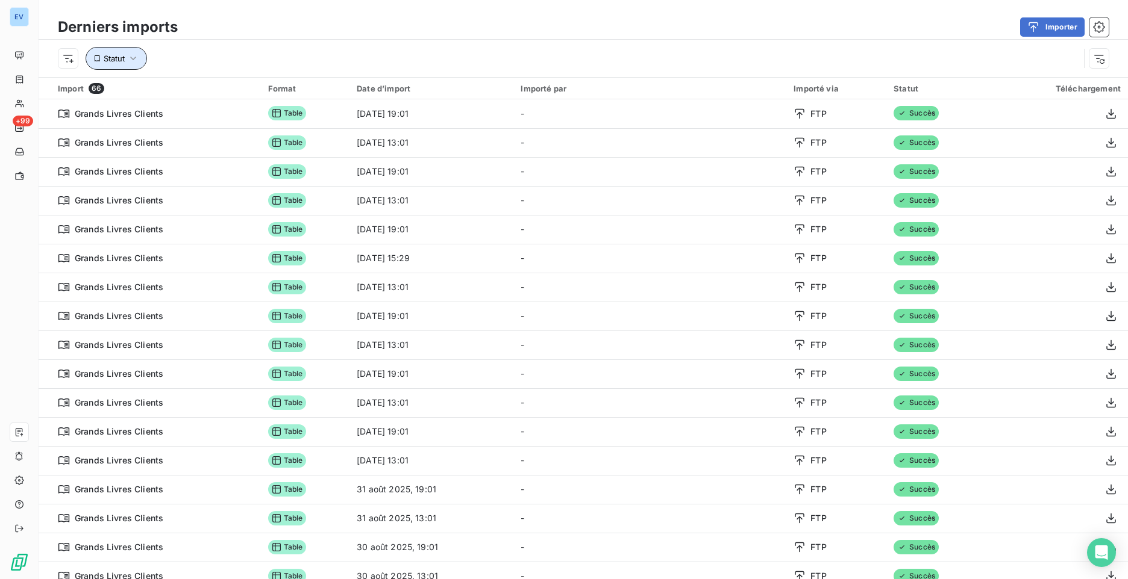
click at [131, 60] on icon "button" at bounding box center [133, 58] width 12 height 12
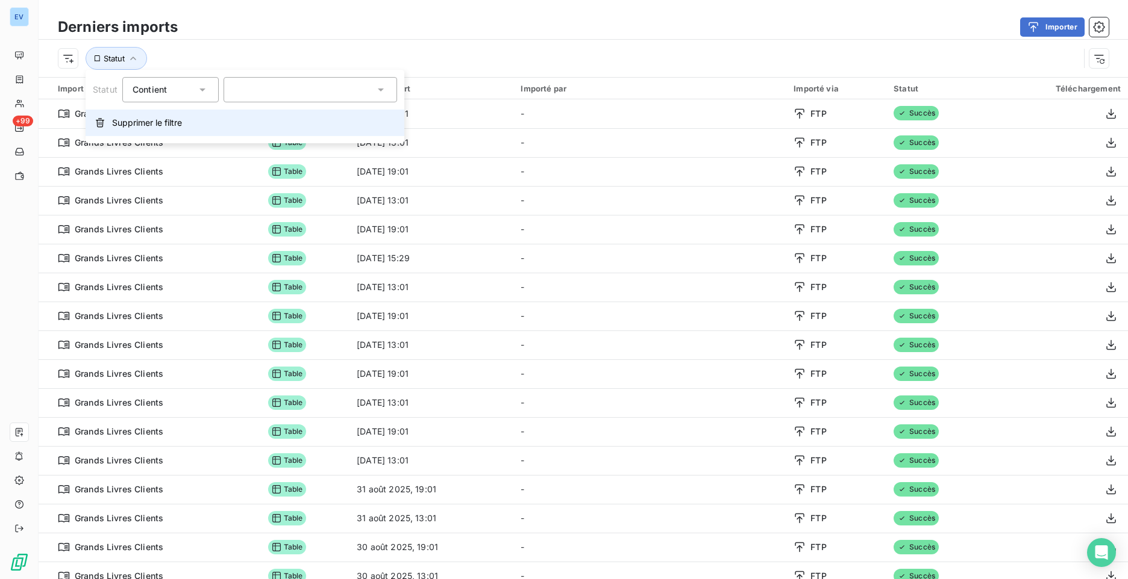
click at [123, 116] on button "Supprimer le filtre" at bounding box center [245, 123] width 319 height 27
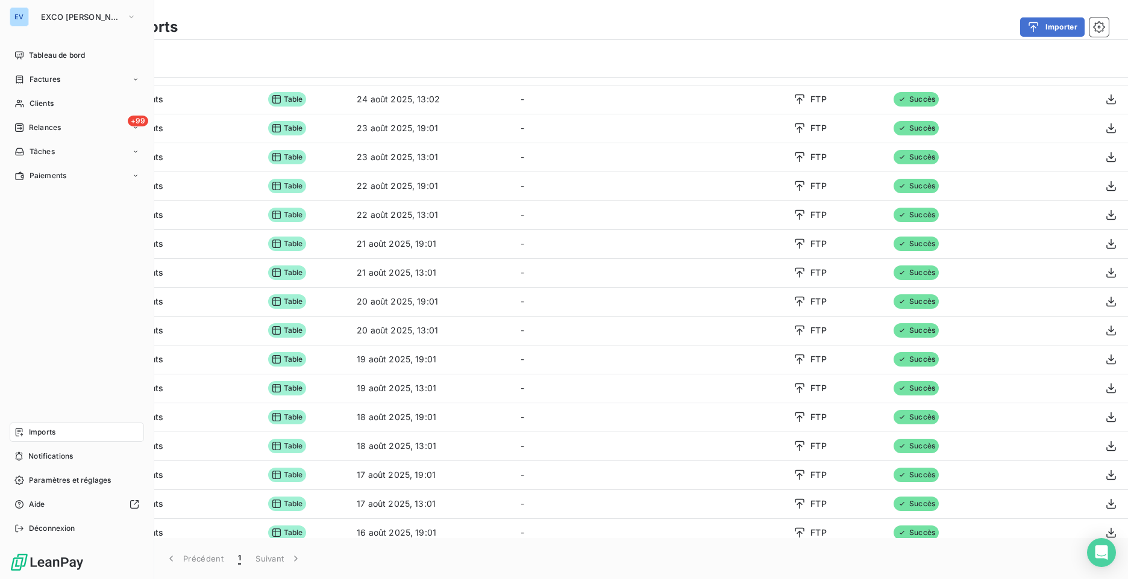
scroll to position [1084, 0]
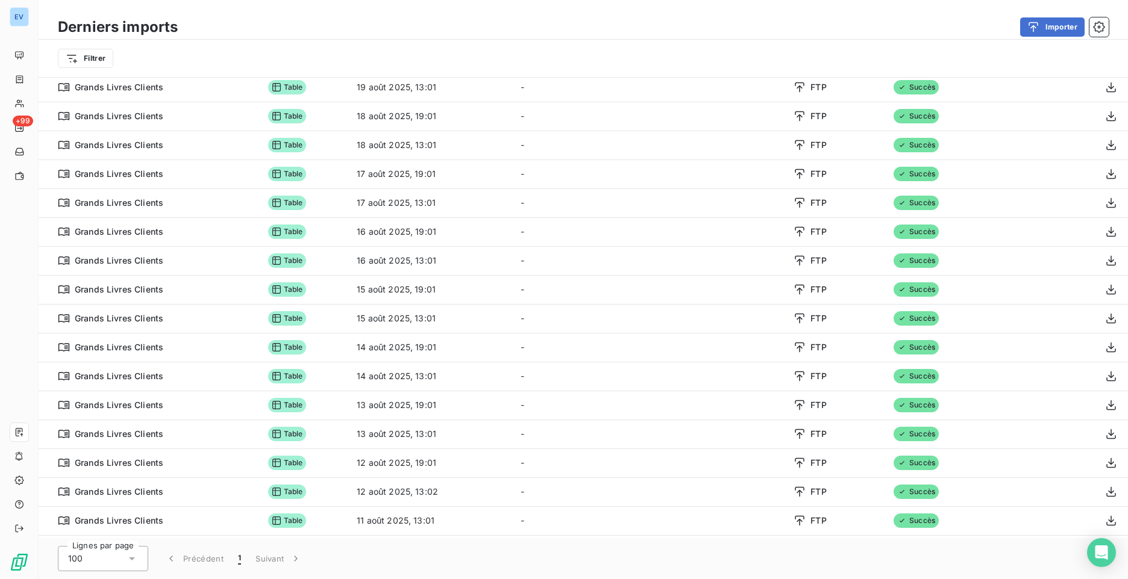
click at [97, 557] on div "100" at bounding box center [103, 558] width 90 height 25
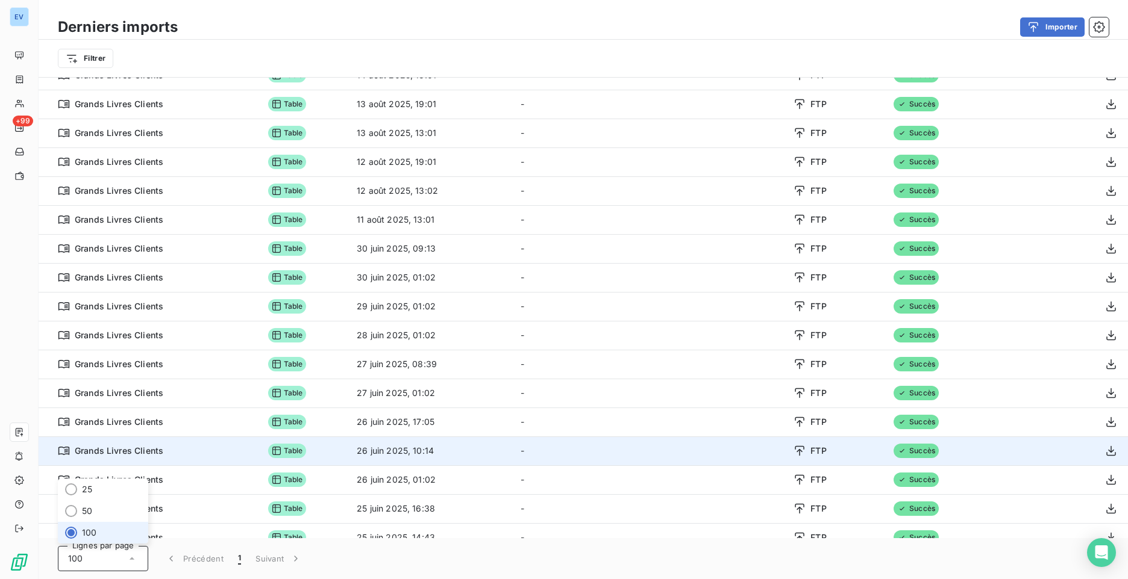
scroll to position [1429, 0]
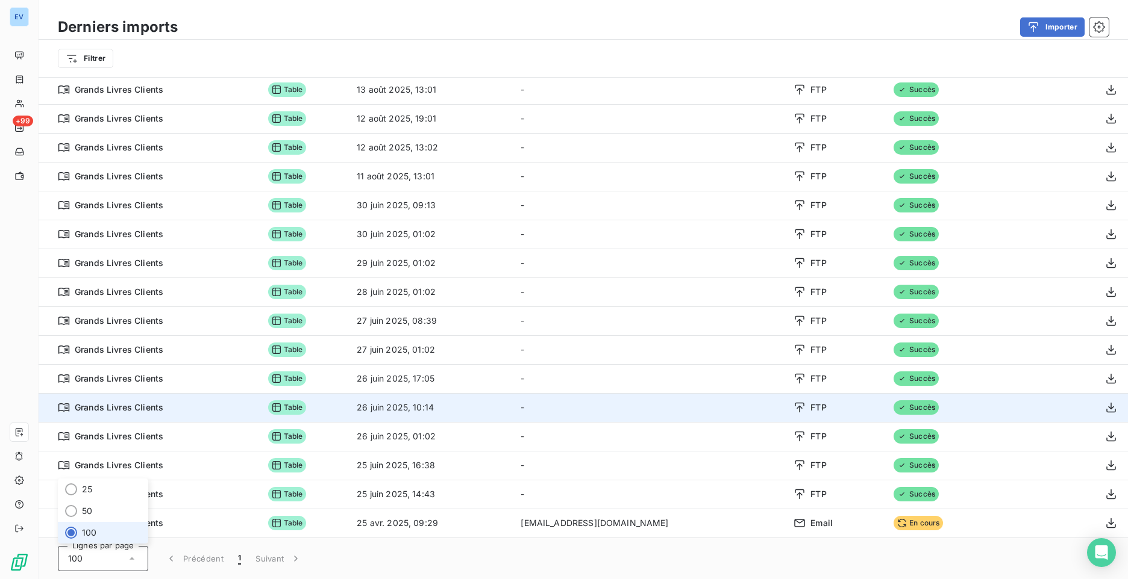
click at [251, 417] on td "Grands Livres Clients" at bounding box center [150, 407] width 222 height 29
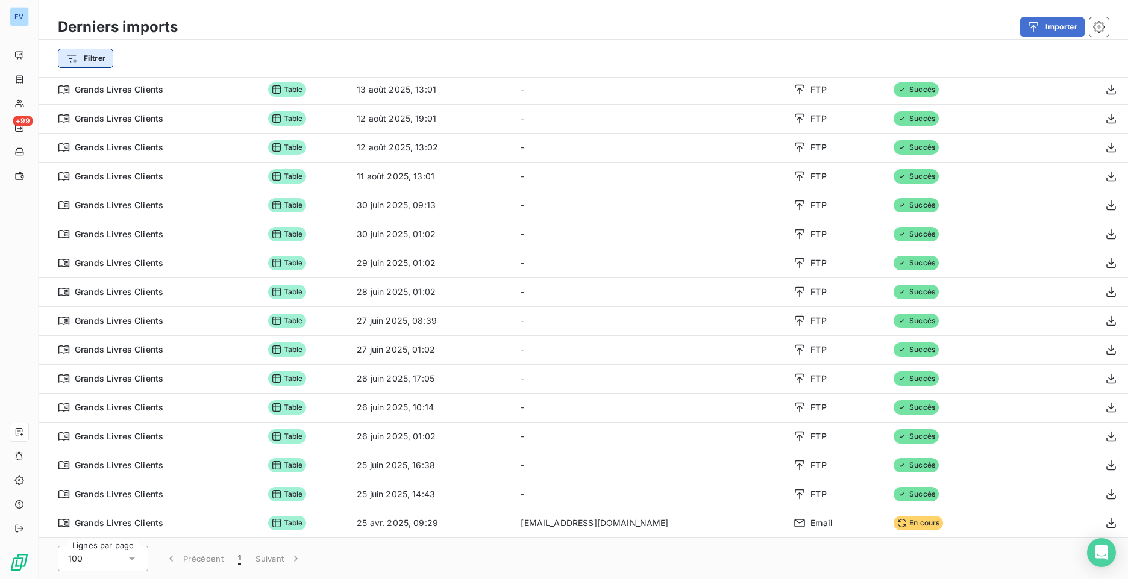
click at [93, 60] on html "EV +99 Derniers imports Importer Filtrer Import 66 Format Date d’import Importé…" at bounding box center [564, 289] width 1128 height 579
click at [26, 482] on html "EV +99 Derniers imports Importer Filtrer Rechercher et sélectionner Type d’impo…" at bounding box center [564, 289] width 1128 height 579
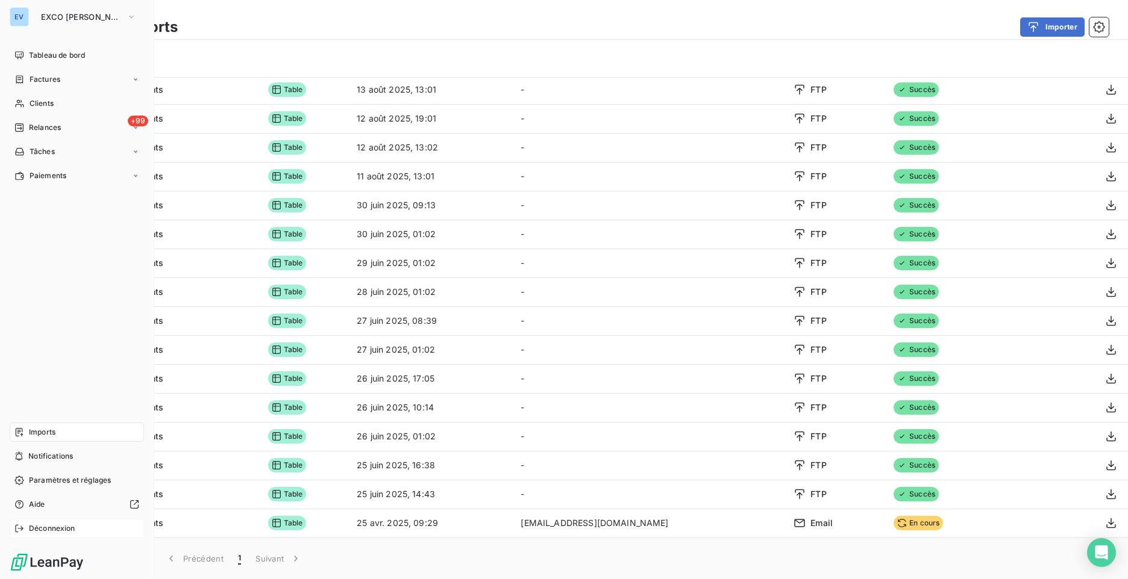
click at [38, 531] on span "Déconnexion" at bounding box center [52, 528] width 46 height 11
